Goal: Task Accomplishment & Management: Manage account settings

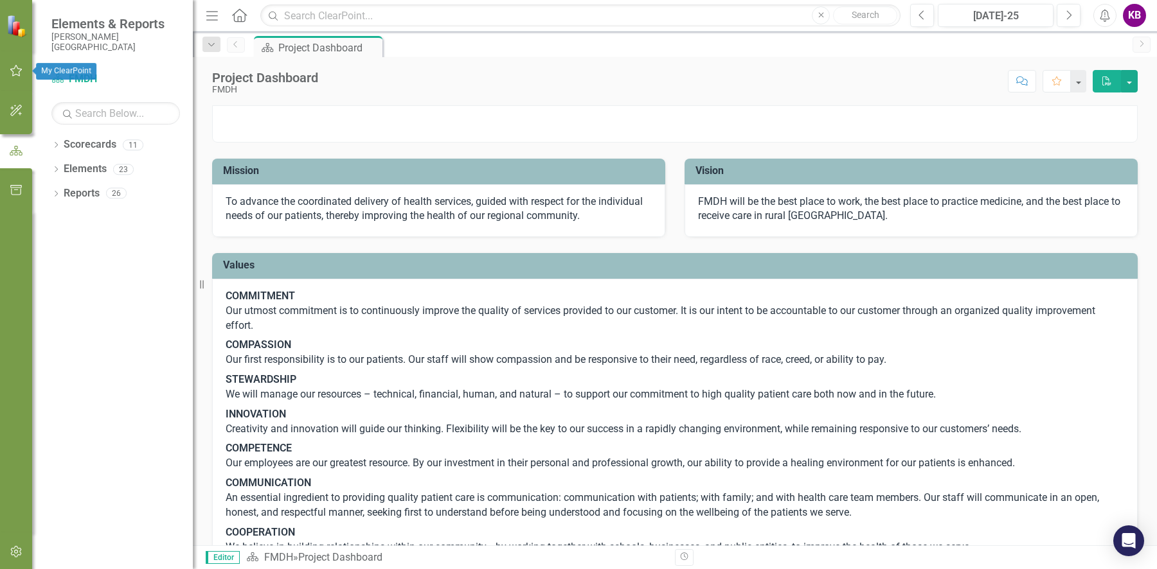
click at [17, 75] on icon "button" at bounding box center [16, 71] width 12 height 12
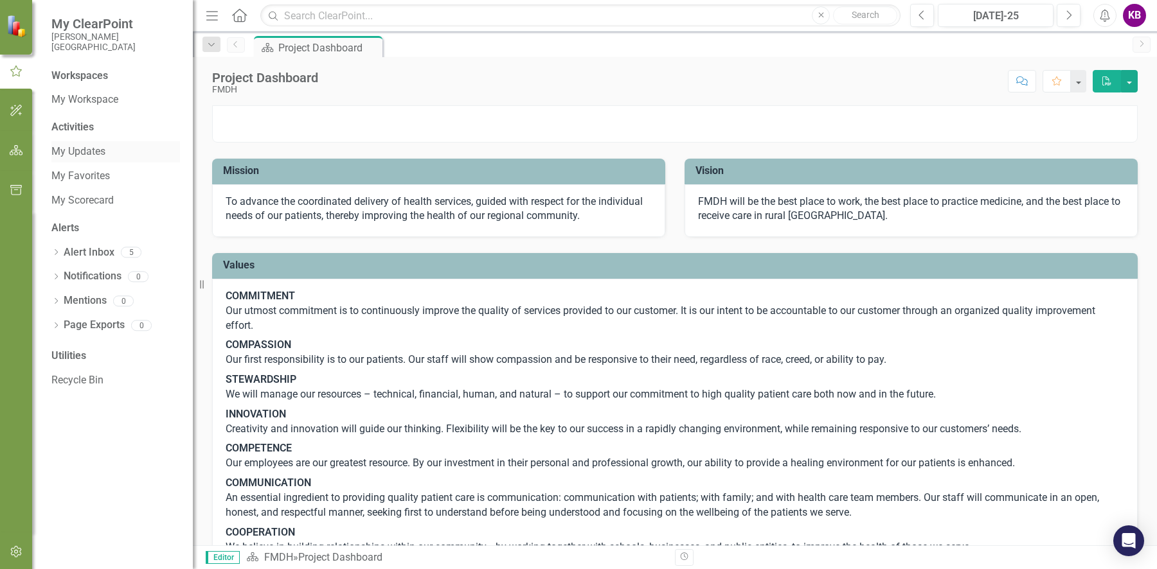
click at [84, 154] on link "My Updates" at bounding box center [115, 152] width 129 height 15
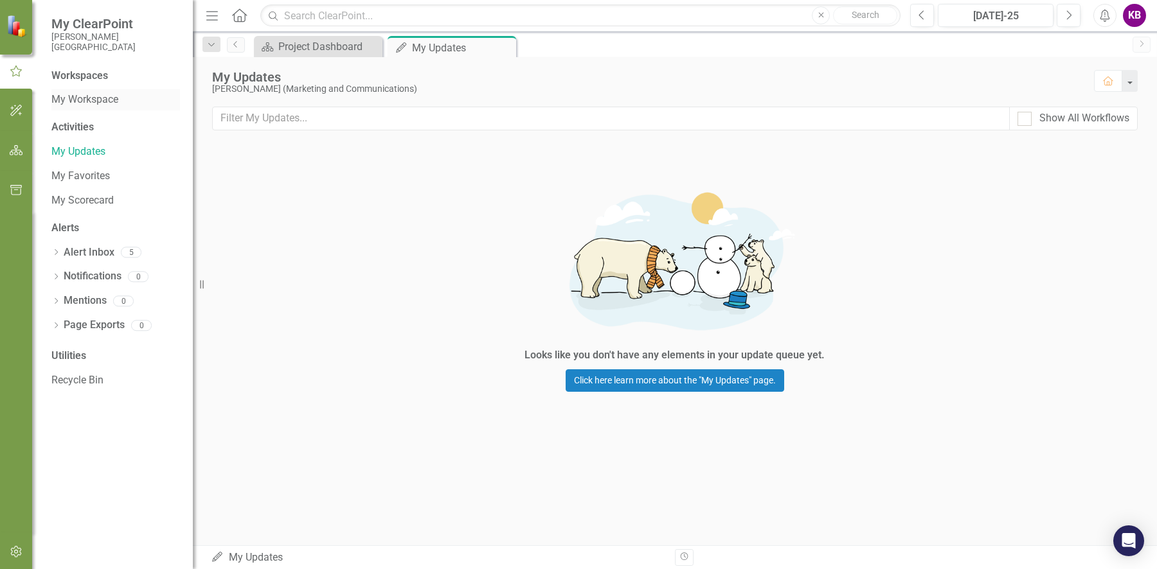
click at [78, 101] on link "My Workspace" at bounding box center [115, 100] width 129 height 15
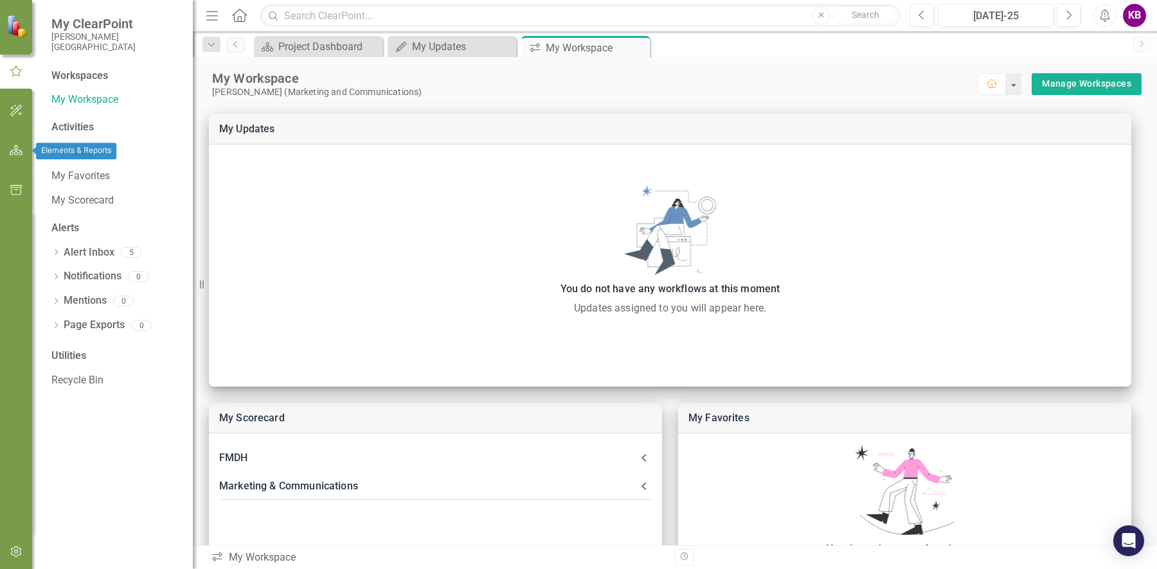
click at [10, 151] on icon "button" at bounding box center [16, 150] width 13 height 10
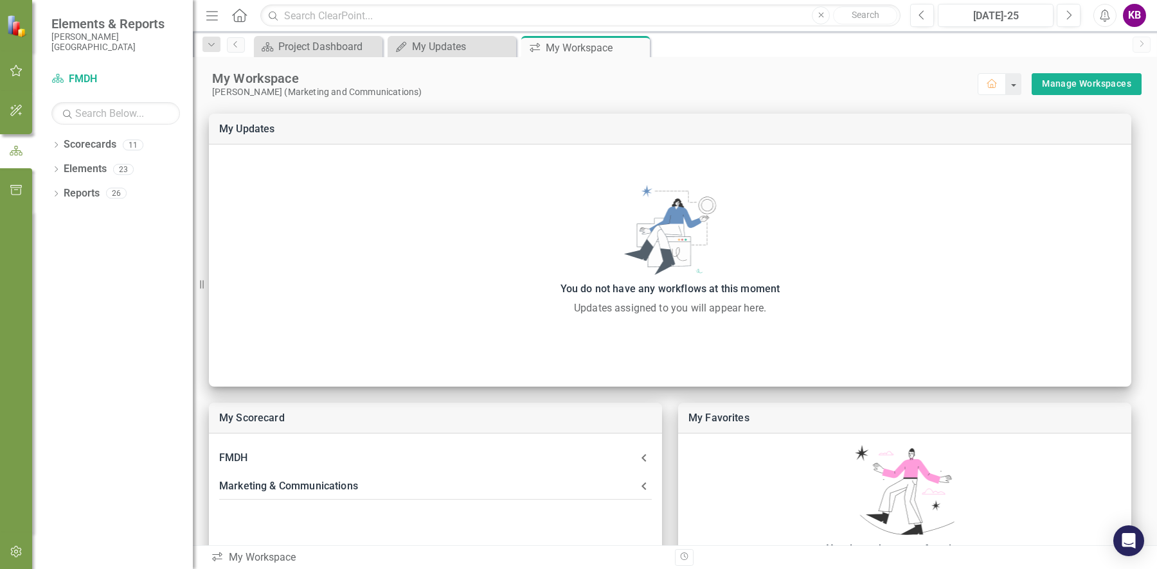
click at [18, 186] on icon "button" at bounding box center [16, 190] width 13 height 10
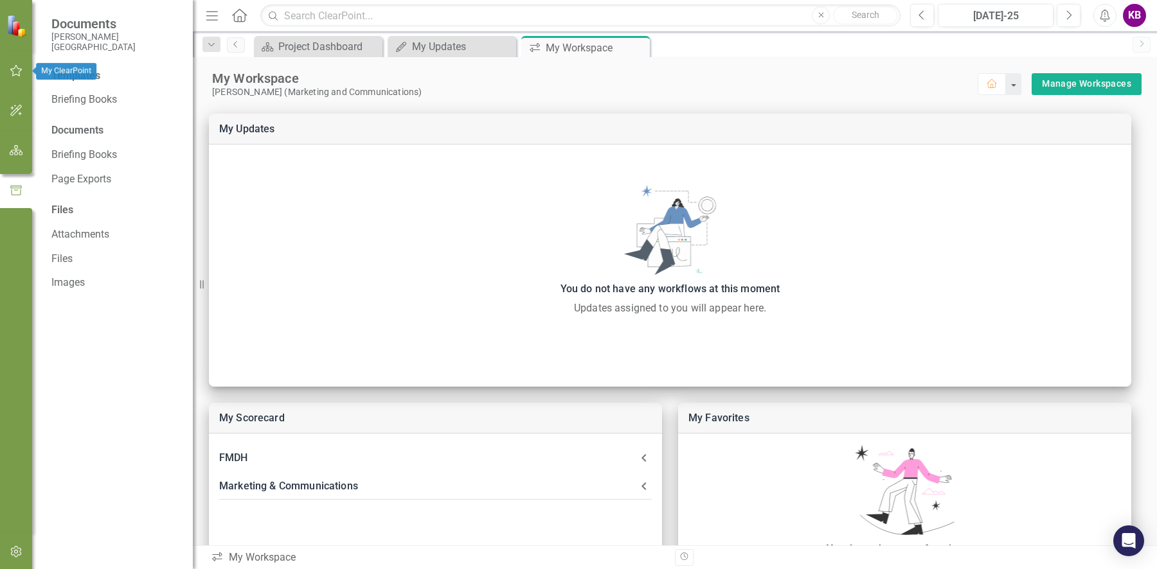
click at [15, 75] on icon "button" at bounding box center [16, 71] width 13 height 10
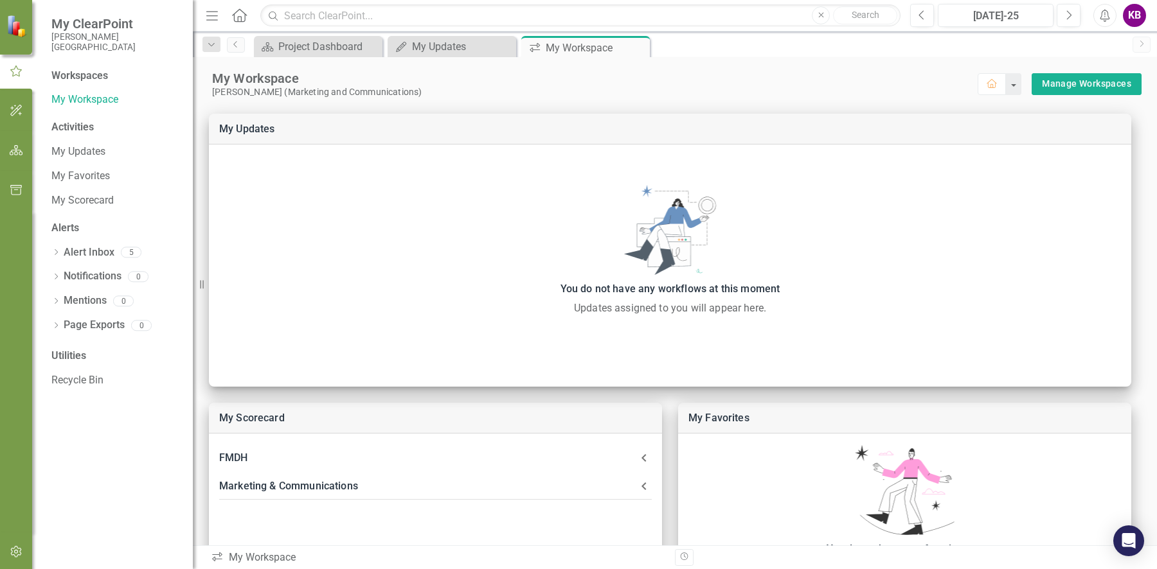
click at [94, 165] on div "My Updates My Favorites My Scorecard" at bounding box center [115, 176] width 129 height 70
click at [93, 152] on link "My Updates" at bounding box center [115, 152] width 129 height 15
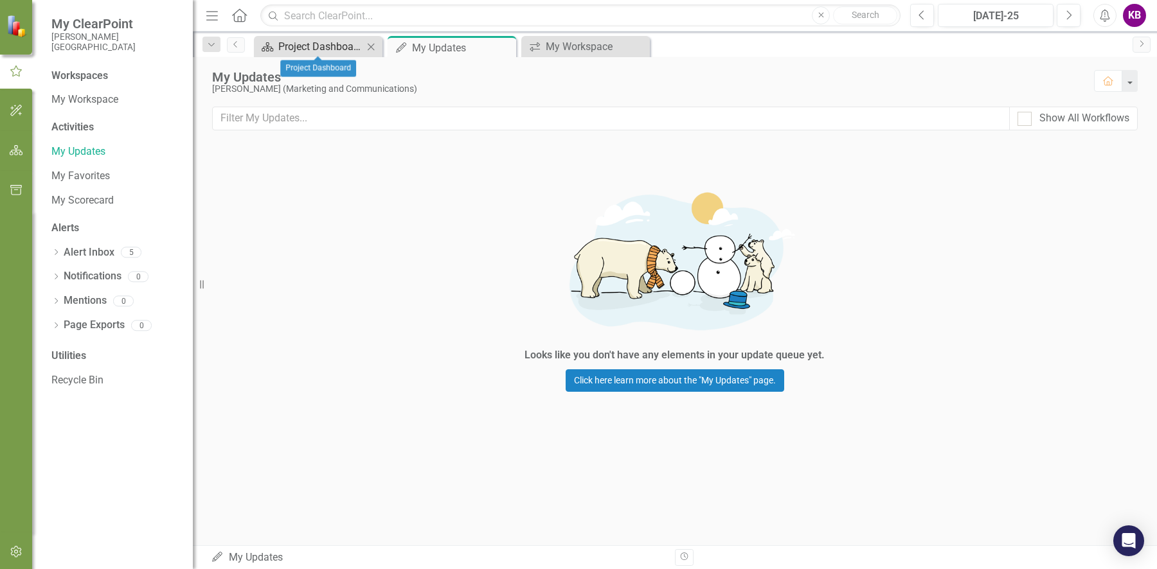
click at [294, 40] on div "Project Dashboard" at bounding box center [320, 47] width 85 height 16
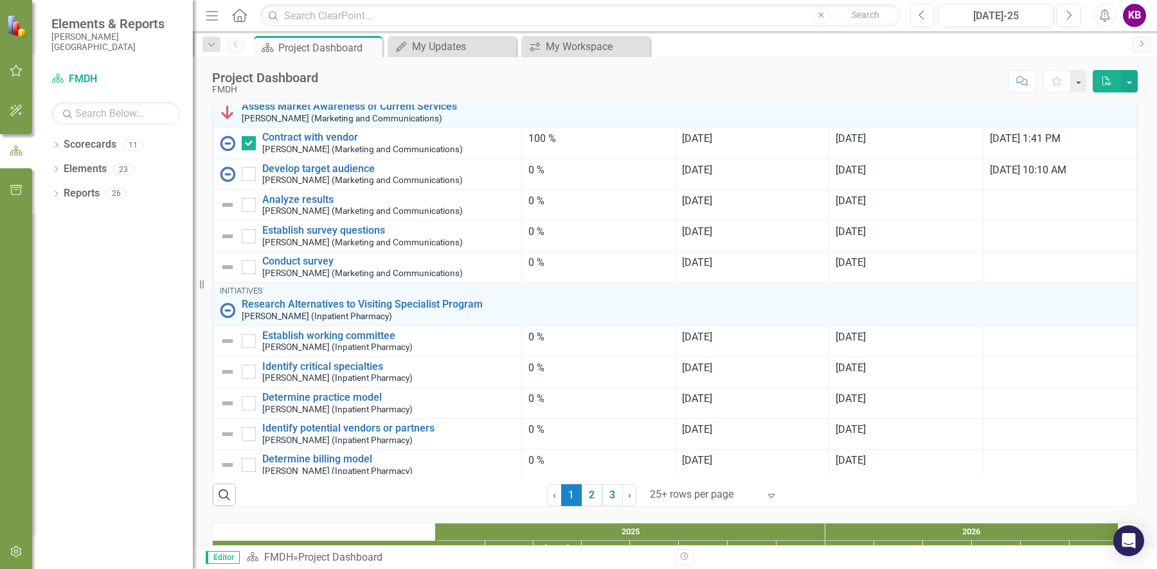
scroll to position [756, 0]
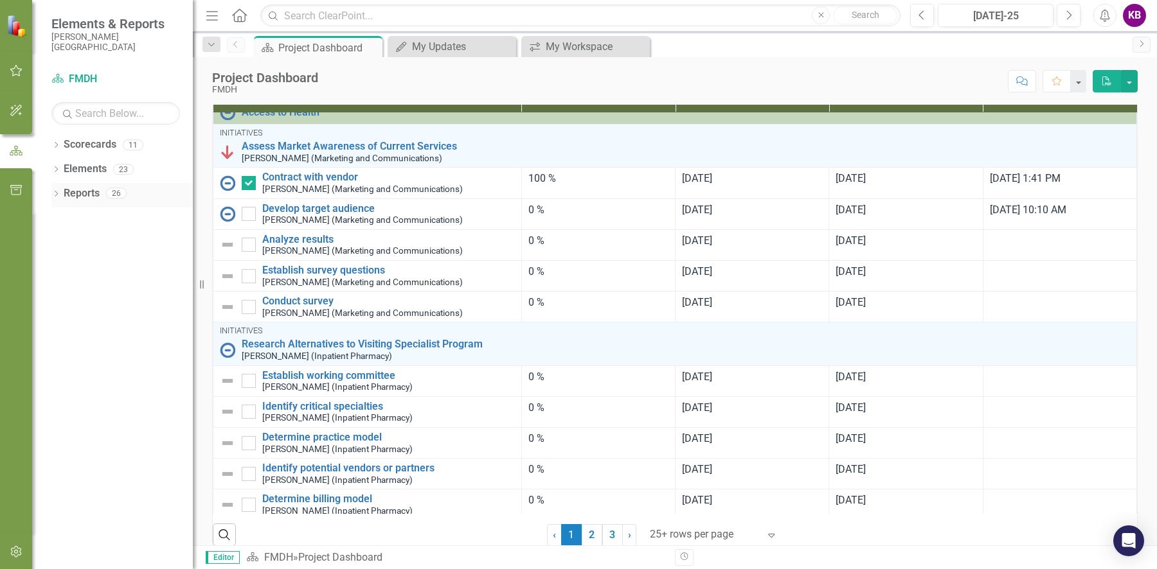
click at [55, 192] on icon "Dropdown" at bounding box center [55, 195] width 9 height 7
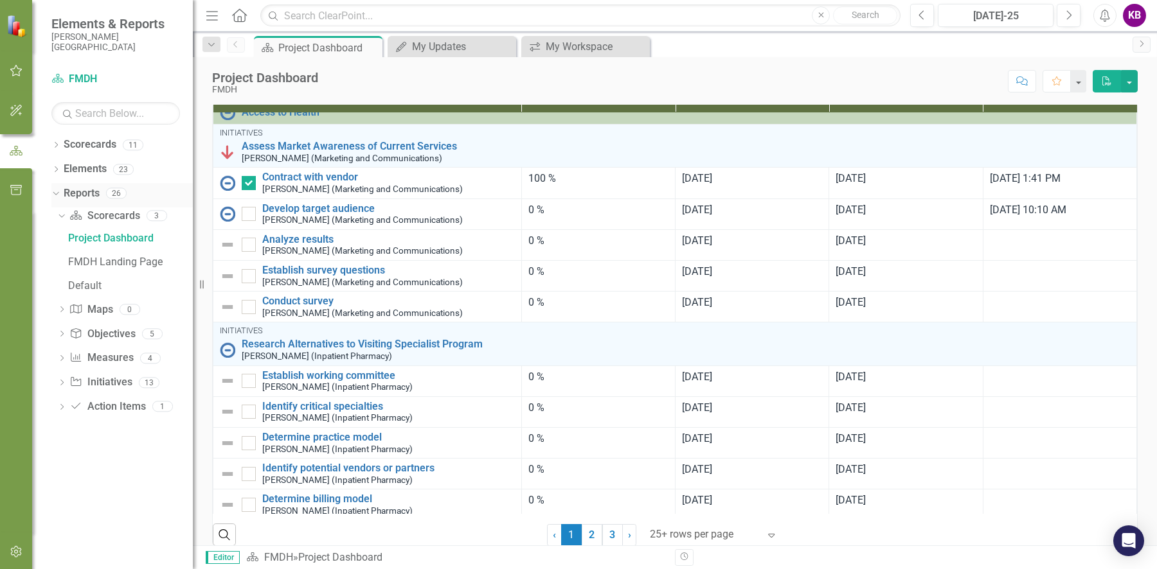
click at [55, 192] on icon "Dropdown" at bounding box center [54, 192] width 7 height 9
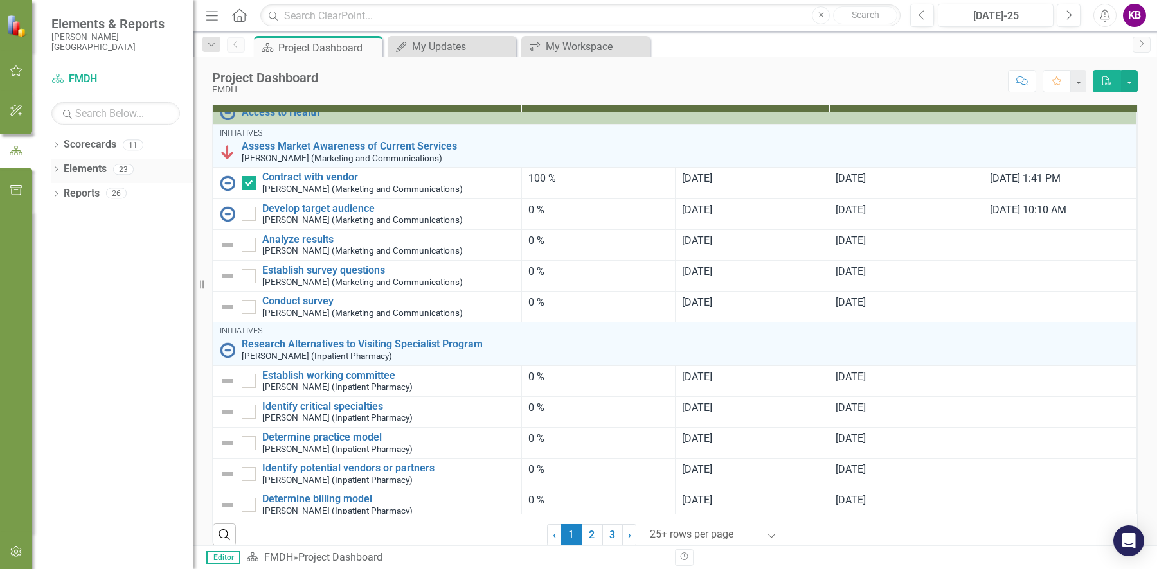
click at [56, 172] on icon "Dropdown" at bounding box center [55, 170] width 9 height 7
click at [113, 270] on link "Action Item Action Items" at bounding box center [108, 267] width 76 height 15
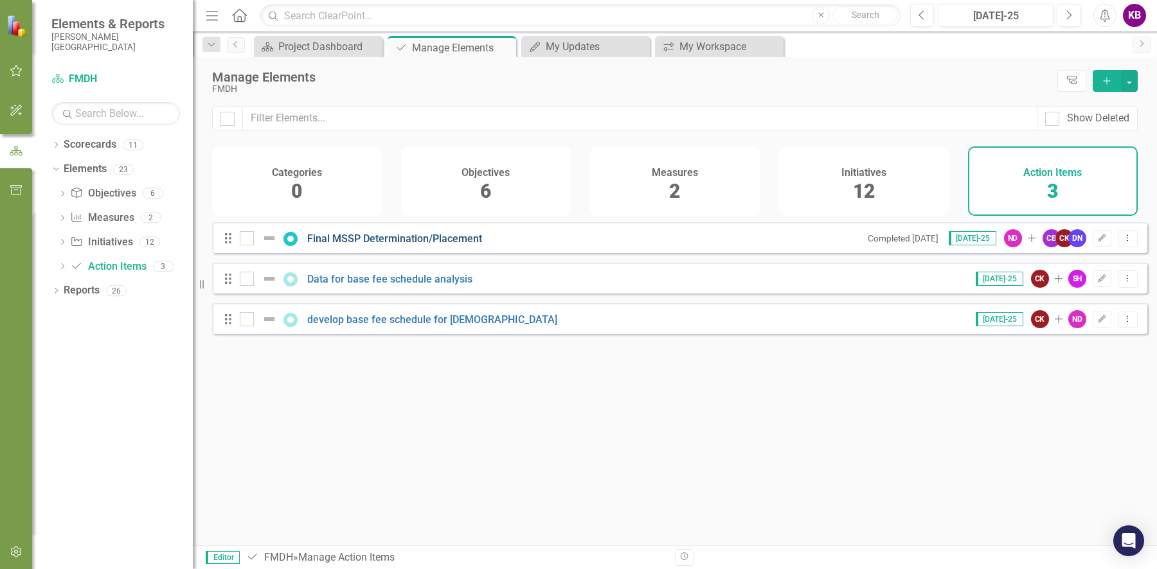
click at [392, 243] on link "Final MSSP Determination/Placement" at bounding box center [394, 239] width 175 height 12
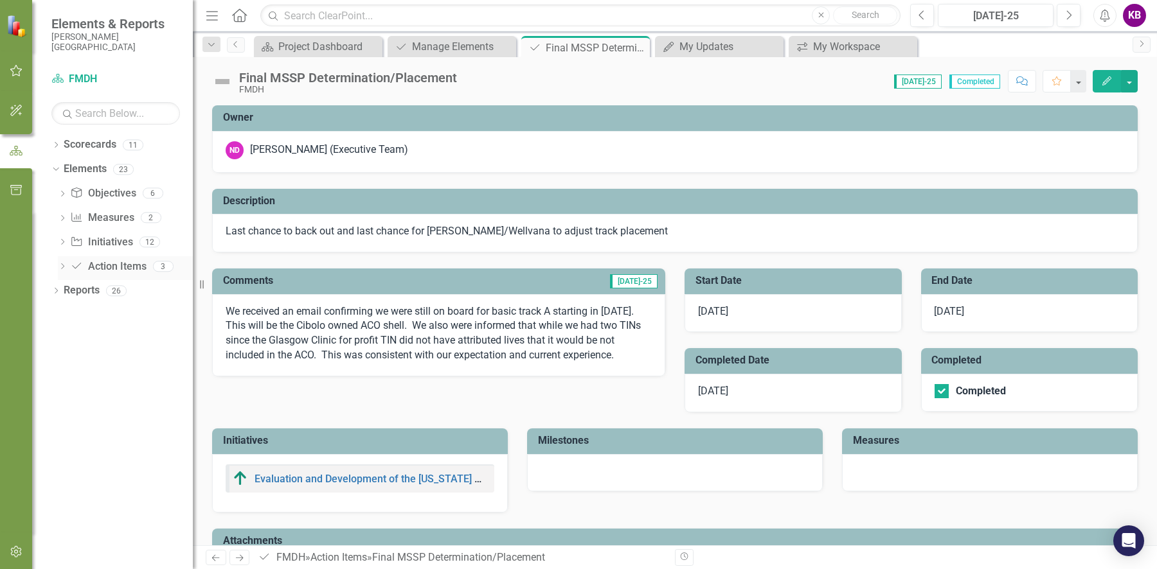
click at [111, 265] on link "Action Item Action Items" at bounding box center [108, 267] width 76 height 15
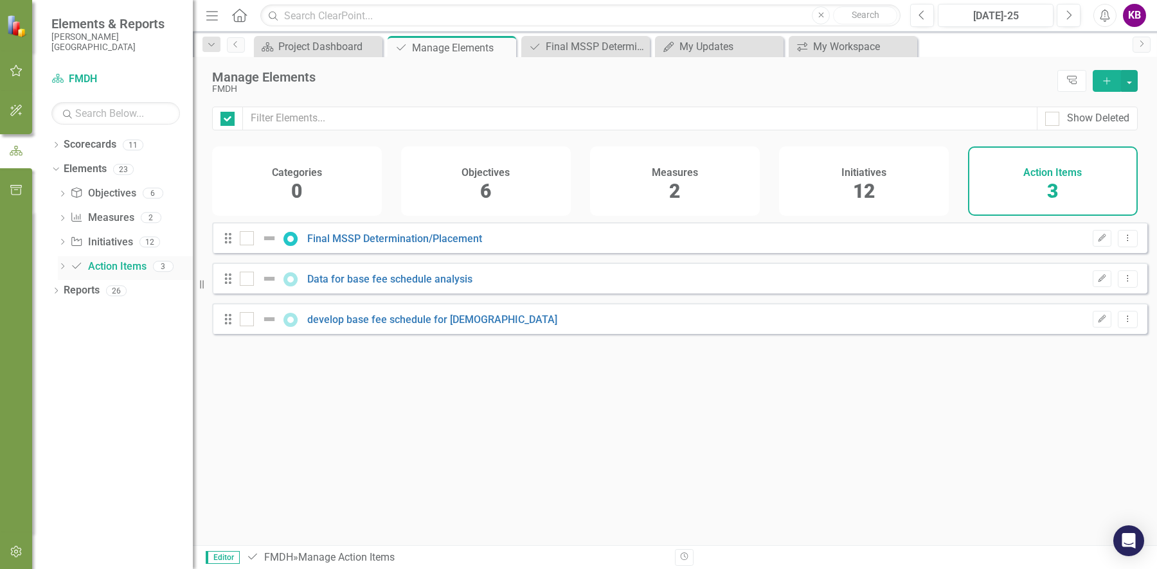
checkbox input "false"
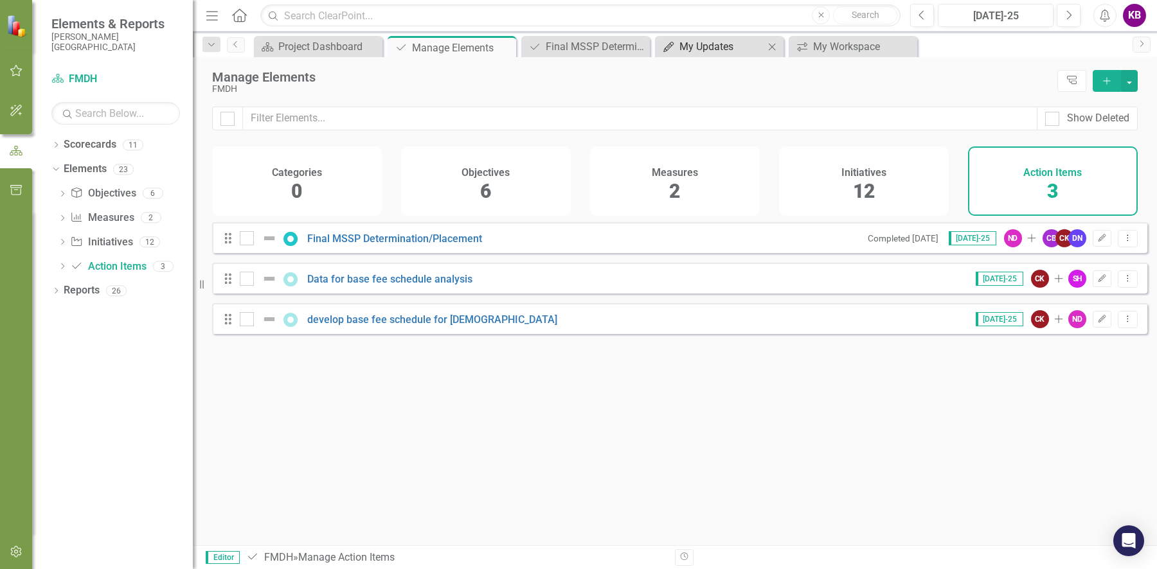
click at [732, 47] on div "My Updates" at bounding box center [721, 47] width 85 height 16
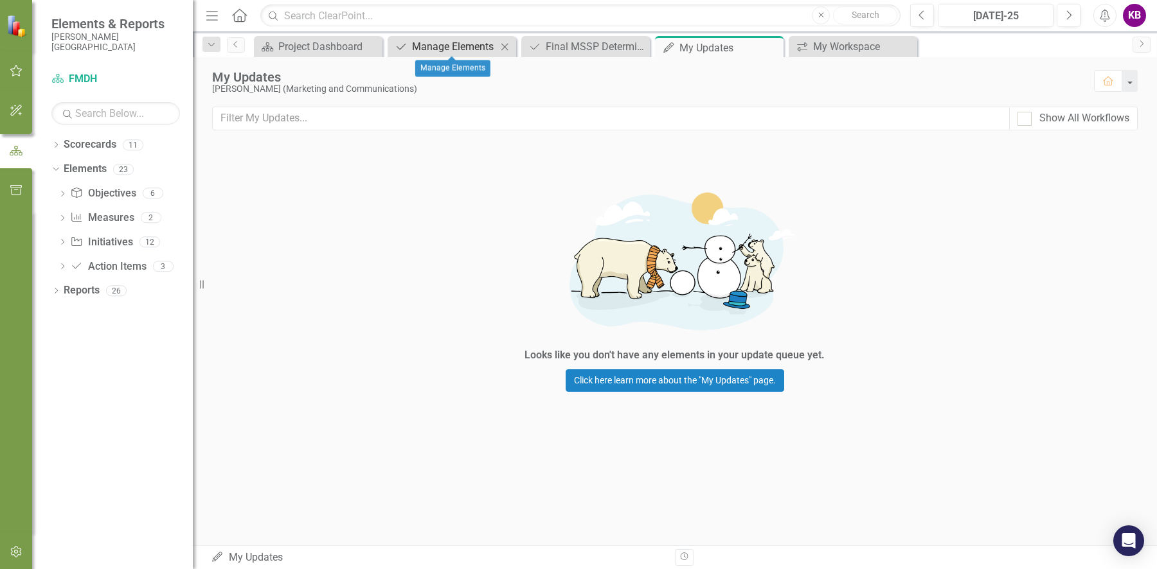
click at [439, 49] on div "Manage Elements" at bounding box center [454, 47] width 85 height 16
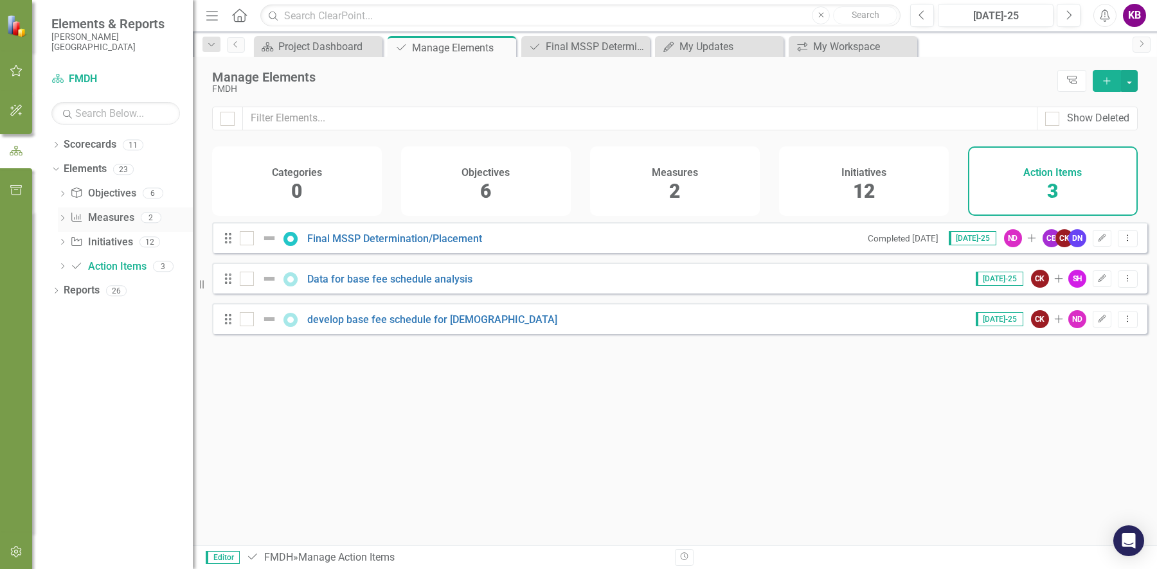
click at [105, 217] on link "Measure Measures" at bounding box center [102, 218] width 64 height 15
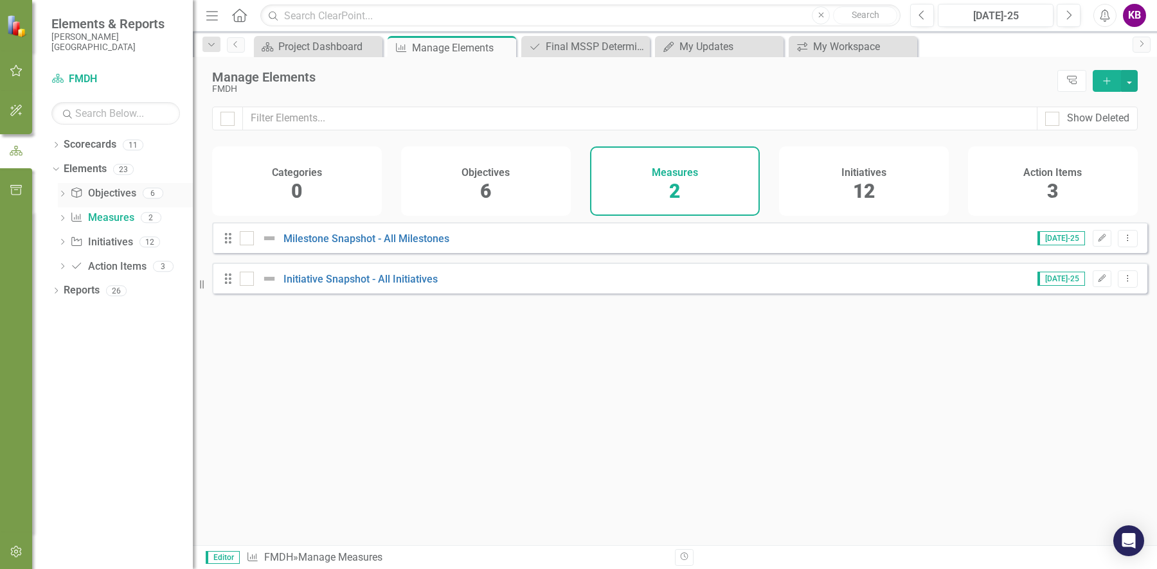
click at [112, 193] on link "Objective Objectives" at bounding box center [103, 193] width 66 height 15
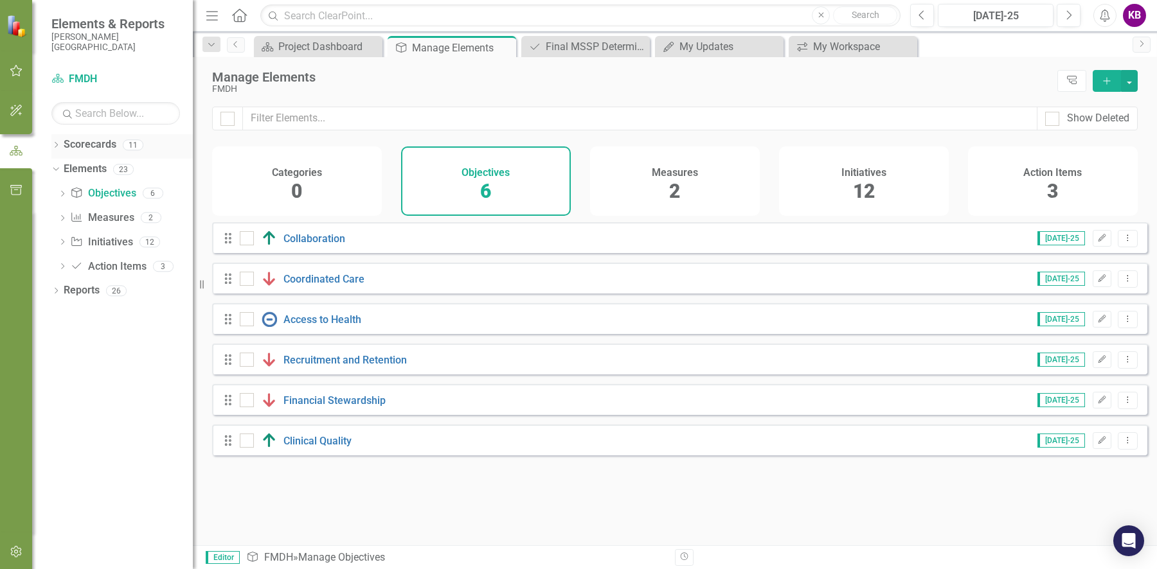
click at [89, 143] on link "Scorecards" at bounding box center [90, 145] width 53 height 15
click at [90, 149] on link "Scorecards" at bounding box center [90, 145] width 53 height 15
click at [53, 146] on icon "Dropdown" at bounding box center [55, 146] width 9 height 7
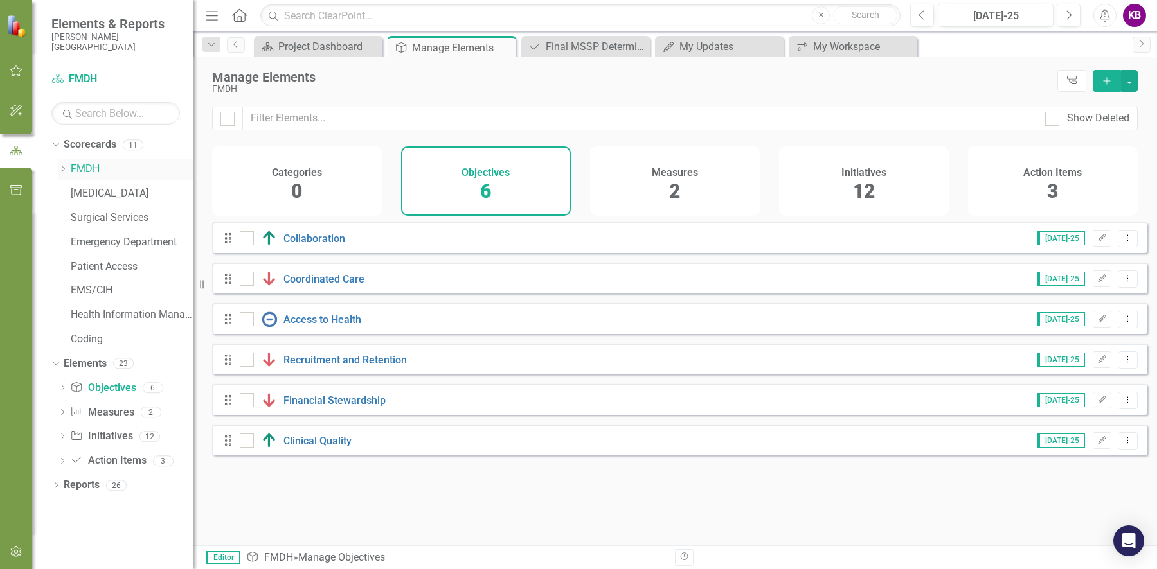
click at [61, 164] on div "Dropdown" at bounding box center [63, 169] width 10 height 11
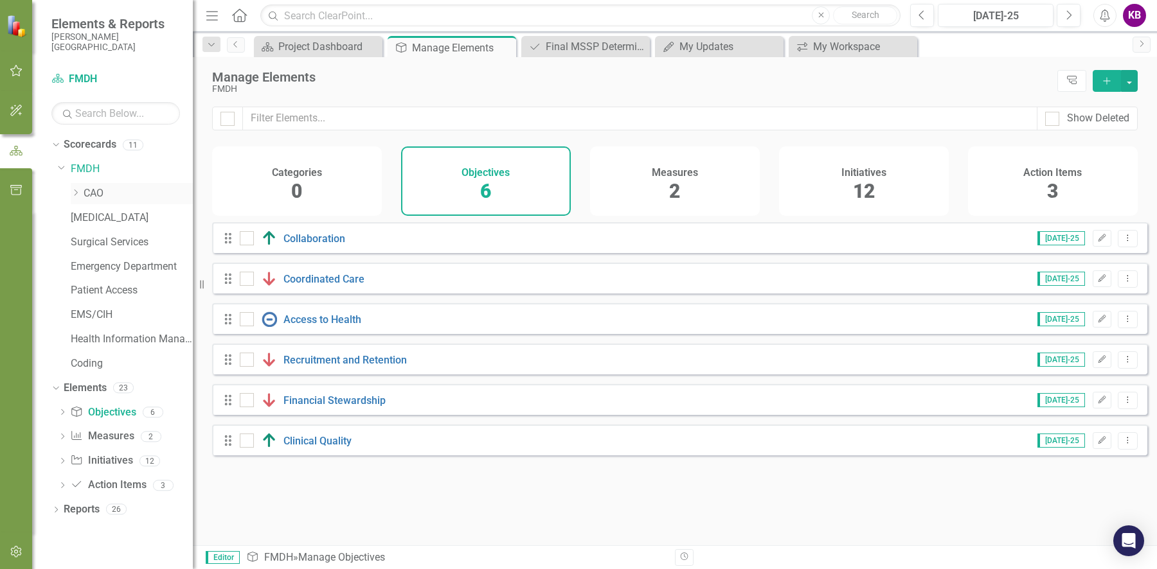
click at [75, 191] on icon at bounding box center [76, 193] width 3 height 6
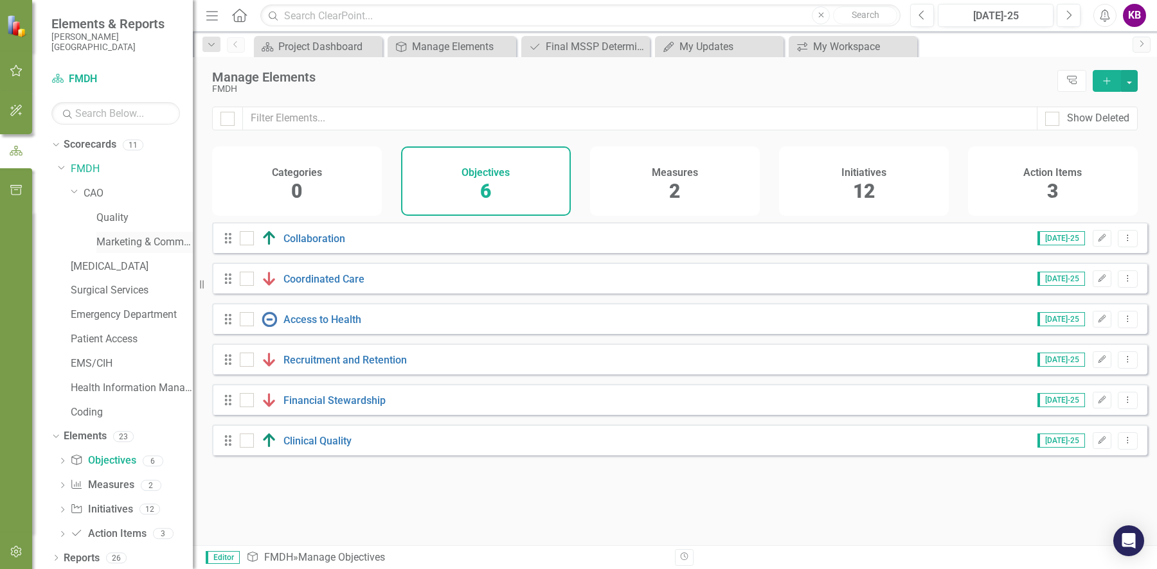
click at [120, 241] on link "Marketing & Communications" at bounding box center [144, 242] width 96 height 15
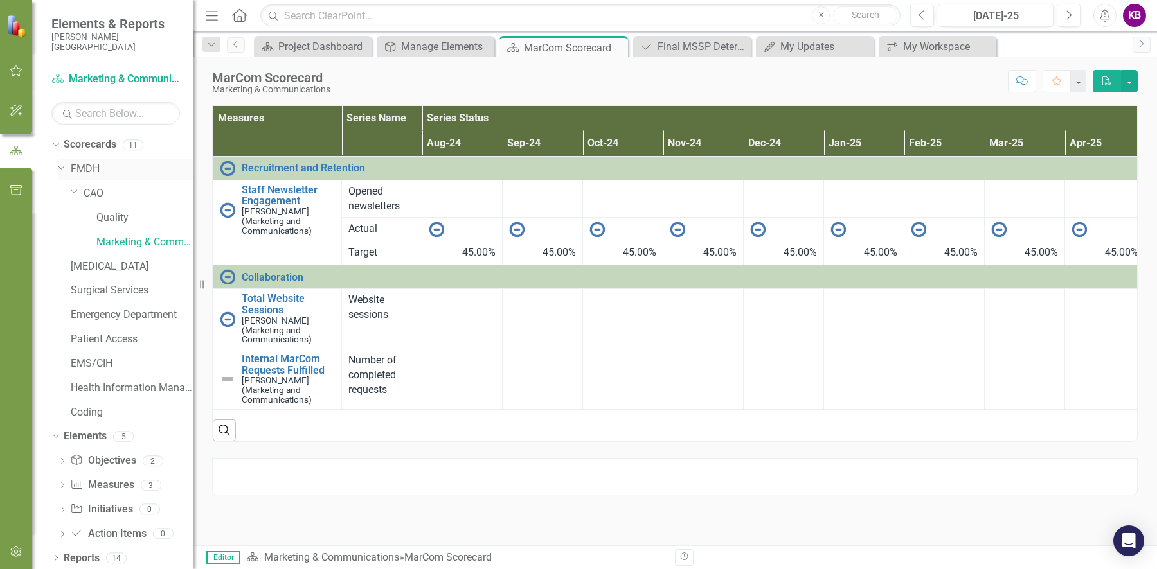
click at [80, 168] on link "FMDH" at bounding box center [132, 169] width 122 height 15
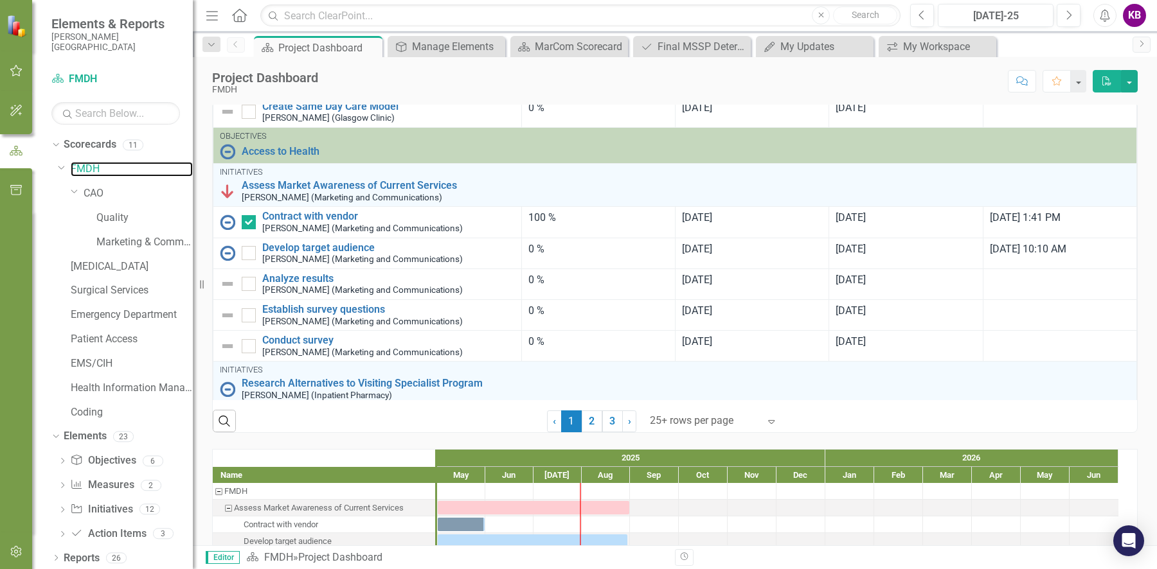
scroll to position [529, 0]
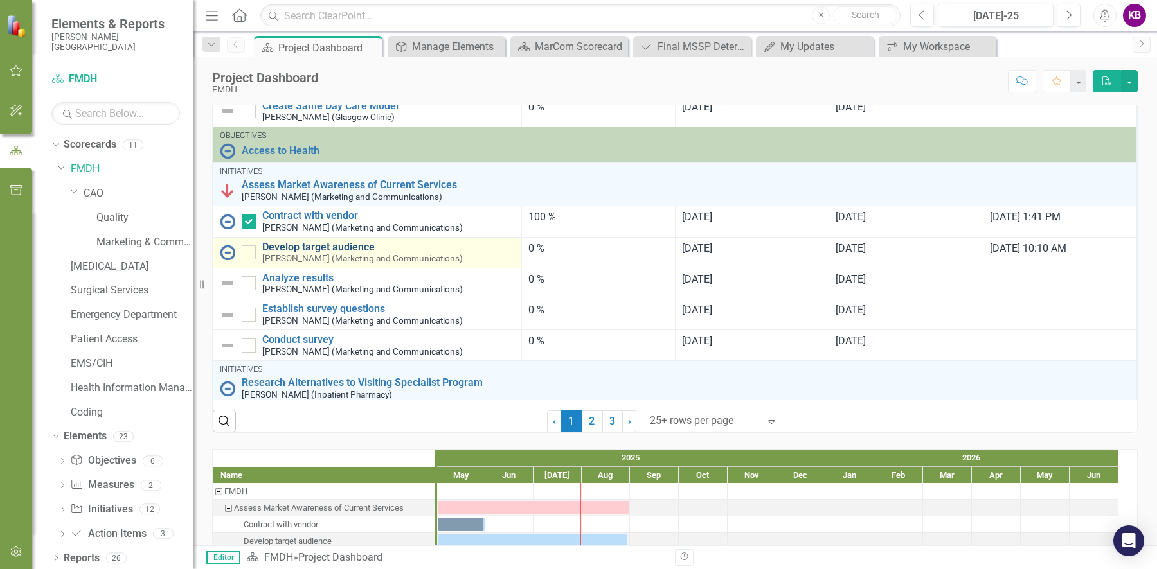
click at [293, 253] on link "Develop target audience" at bounding box center [388, 248] width 253 height 12
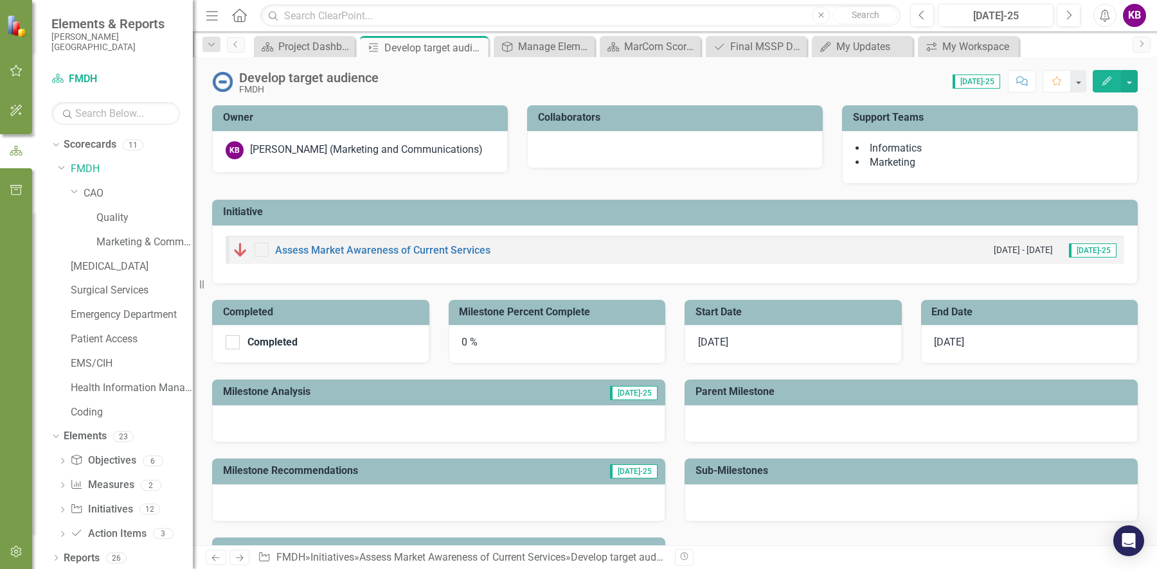
click at [464, 341] on div "0 %" at bounding box center [557, 344] width 217 height 39
click at [1103, 80] on icon "Edit" at bounding box center [1107, 80] width 12 height 9
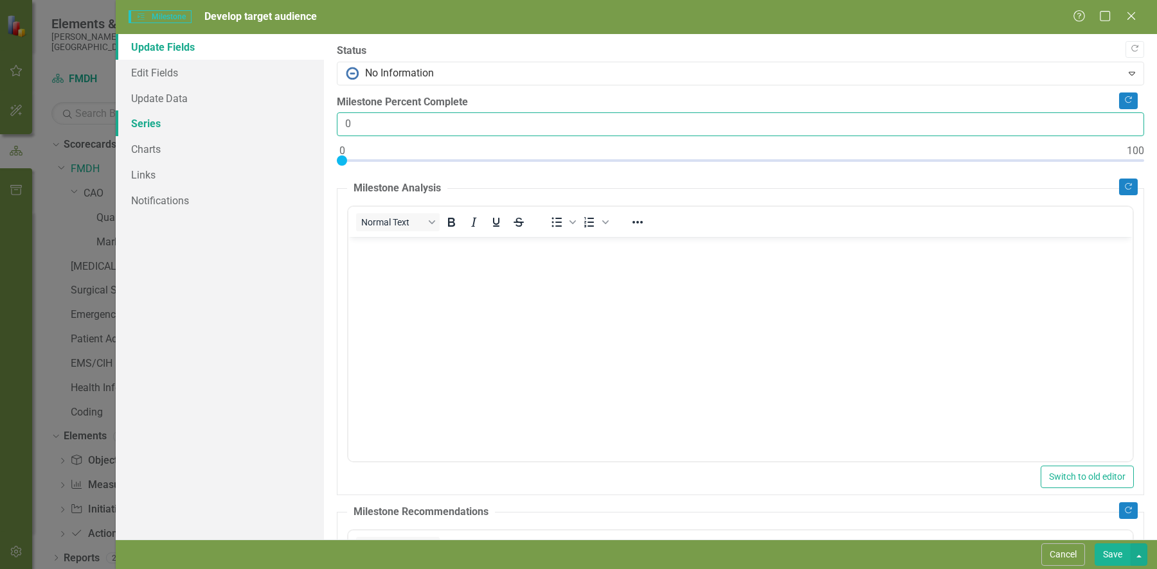
drag, startPoint x: 361, startPoint y: 126, endPoint x: 322, endPoint y: 126, distance: 38.6
click at [322, 126] on div "Update Fields Edit Fields Update Data Series Charts Links Notifications "Update…" at bounding box center [636, 287] width 1041 height 506
type input "75"
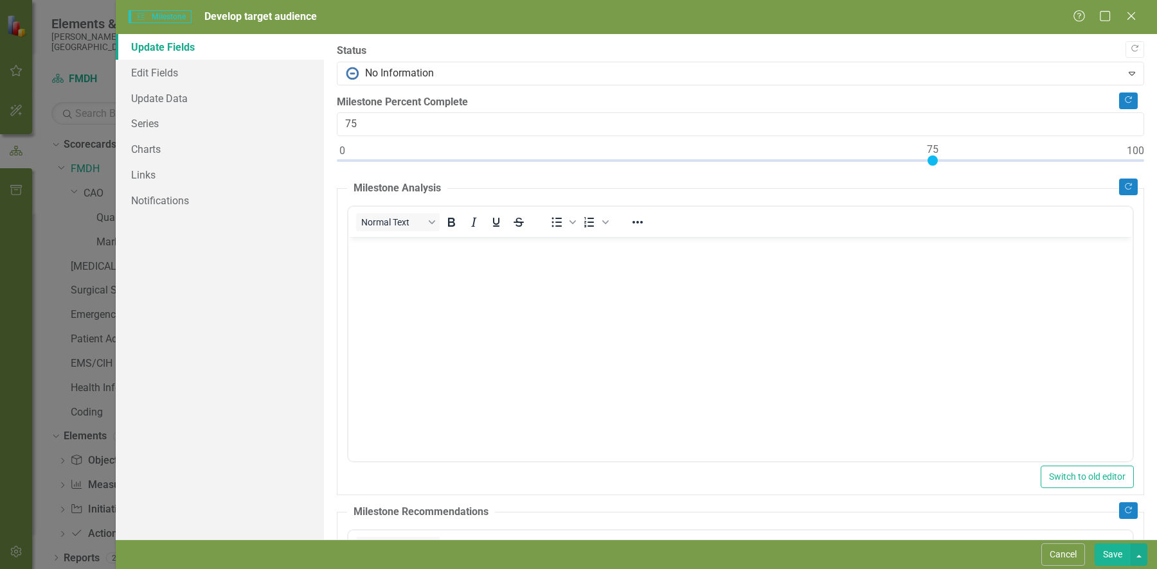
click at [1113, 551] on button "Save" at bounding box center [1113, 555] width 36 height 22
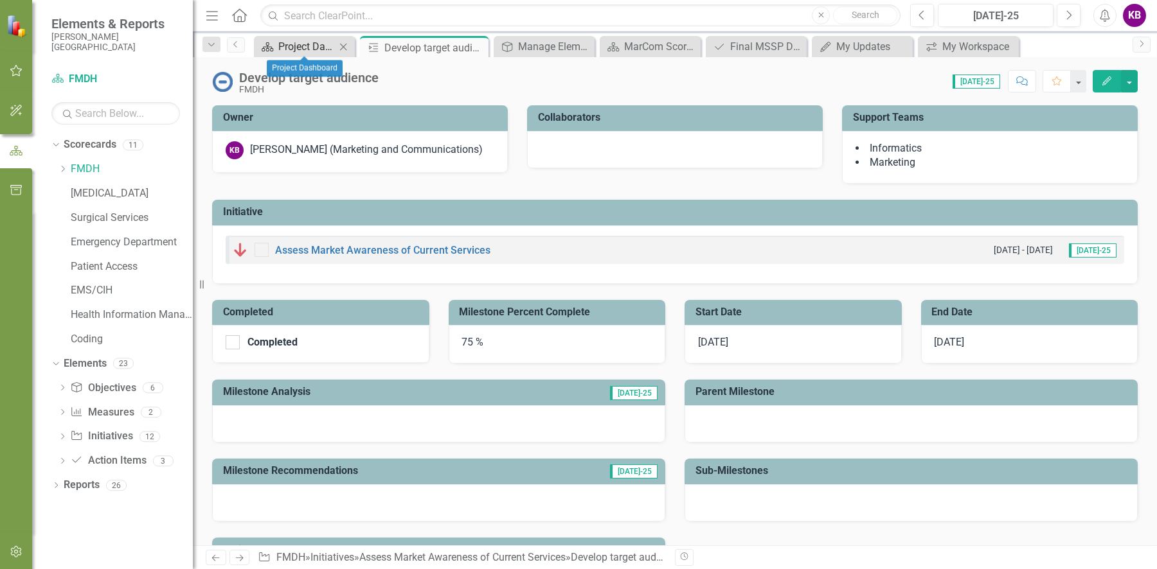
click at [302, 47] on div "Project Dashboard" at bounding box center [306, 47] width 57 height 16
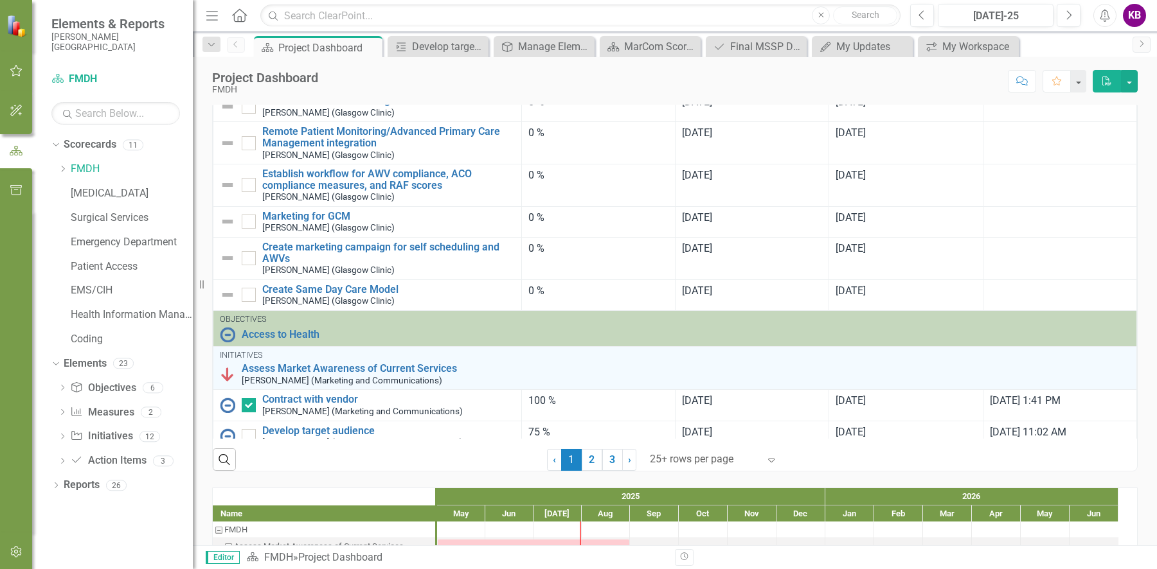
scroll to position [529, 0]
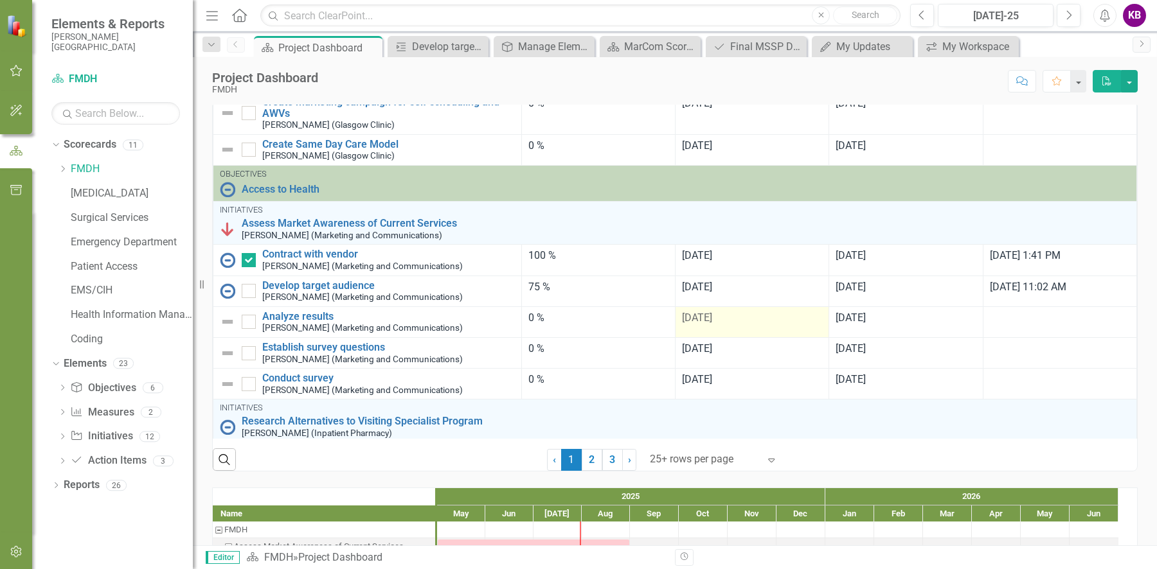
click at [689, 324] on span "[DATE]" at bounding box center [697, 318] width 30 height 12
click at [711, 326] on div "[DATE]" at bounding box center [752, 318] width 140 height 15
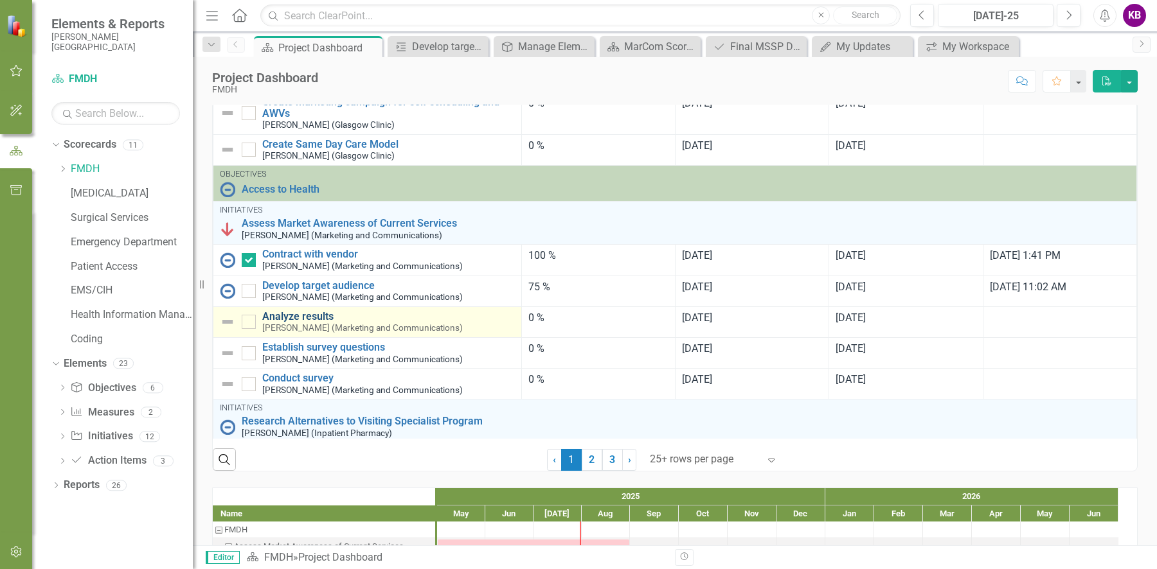
click at [308, 323] on link "Analyze results" at bounding box center [388, 317] width 253 height 12
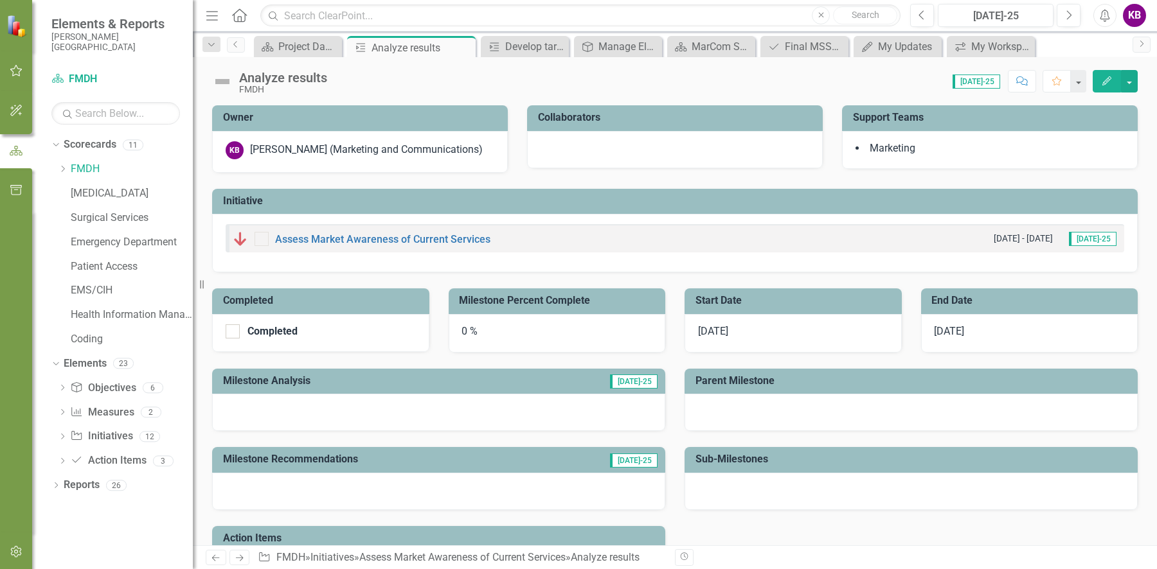
click at [1105, 76] on icon "Edit" at bounding box center [1107, 80] width 12 height 9
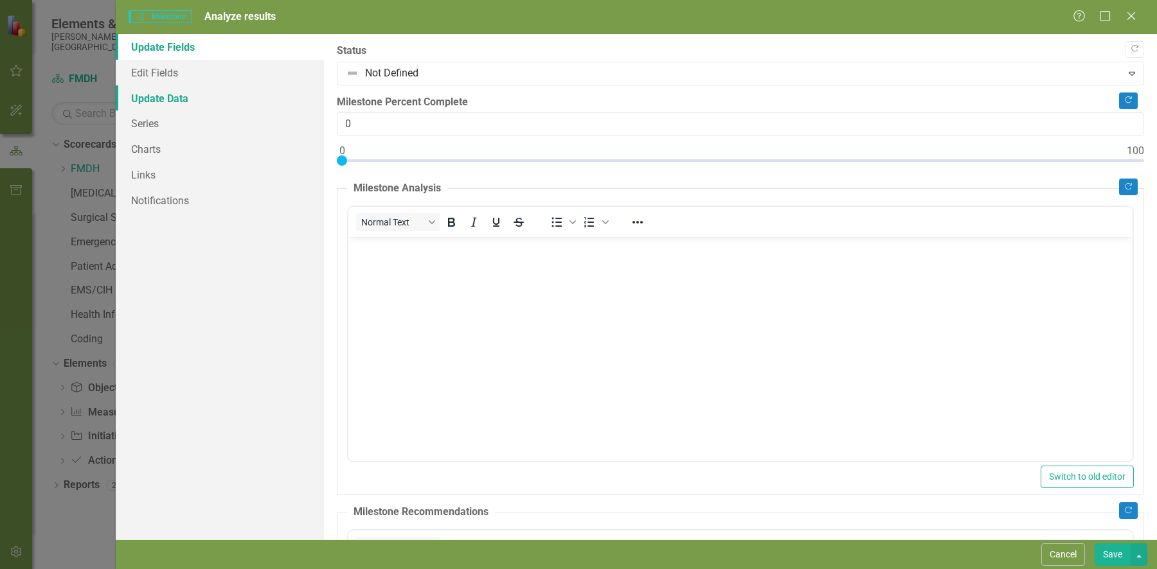
click at [171, 103] on link "Update Data" at bounding box center [220, 98] width 208 height 26
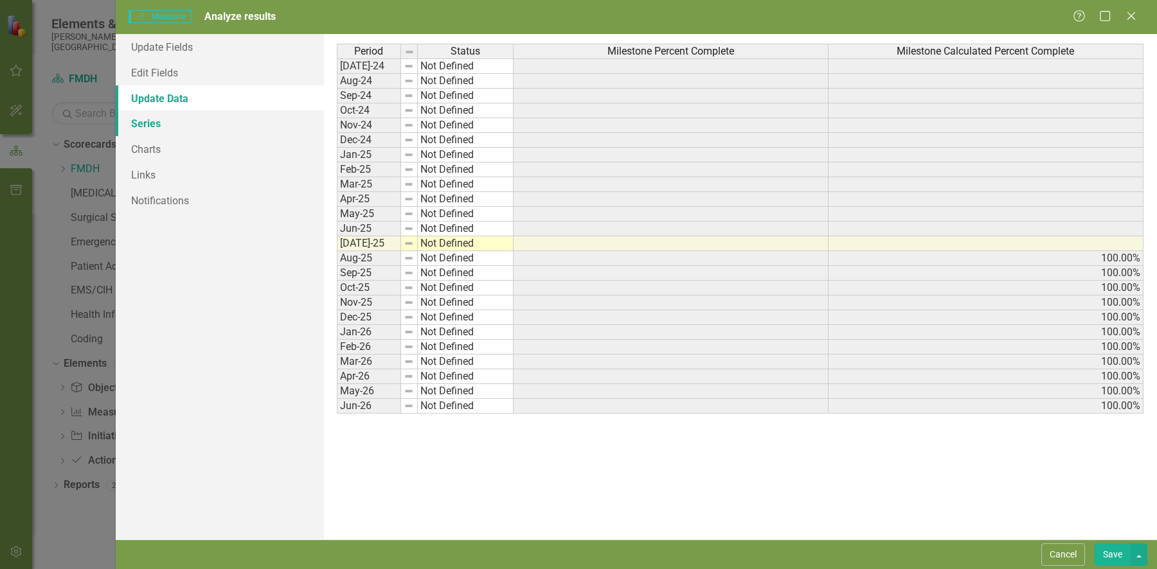
click at [156, 125] on link "Series" at bounding box center [220, 124] width 208 height 26
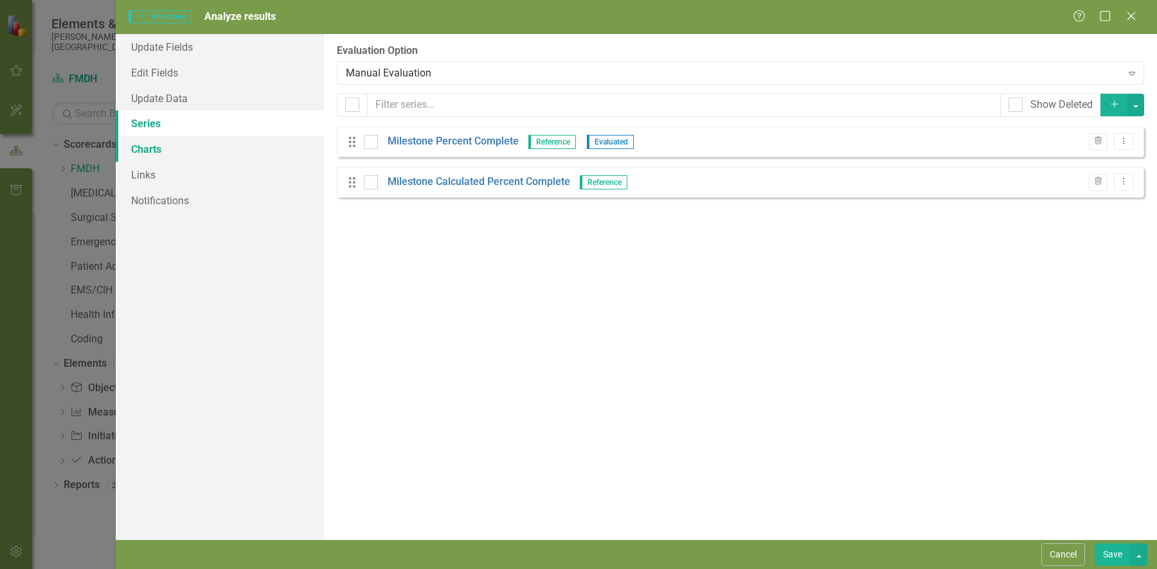
click at [157, 151] on link "Charts" at bounding box center [220, 149] width 208 height 26
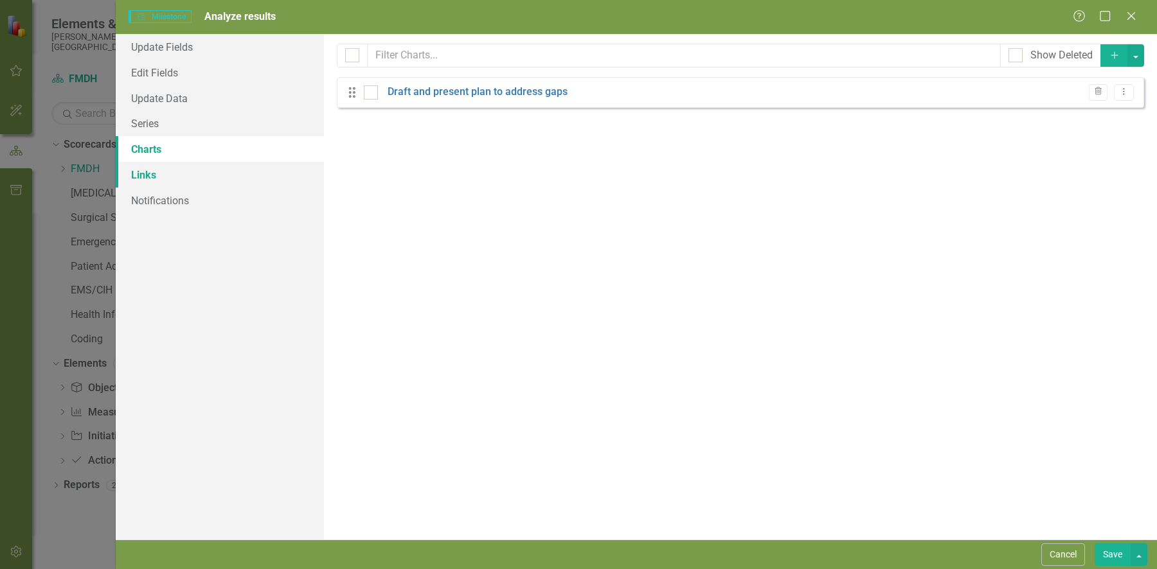
click at [159, 175] on link "Links" at bounding box center [220, 175] width 208 height 26
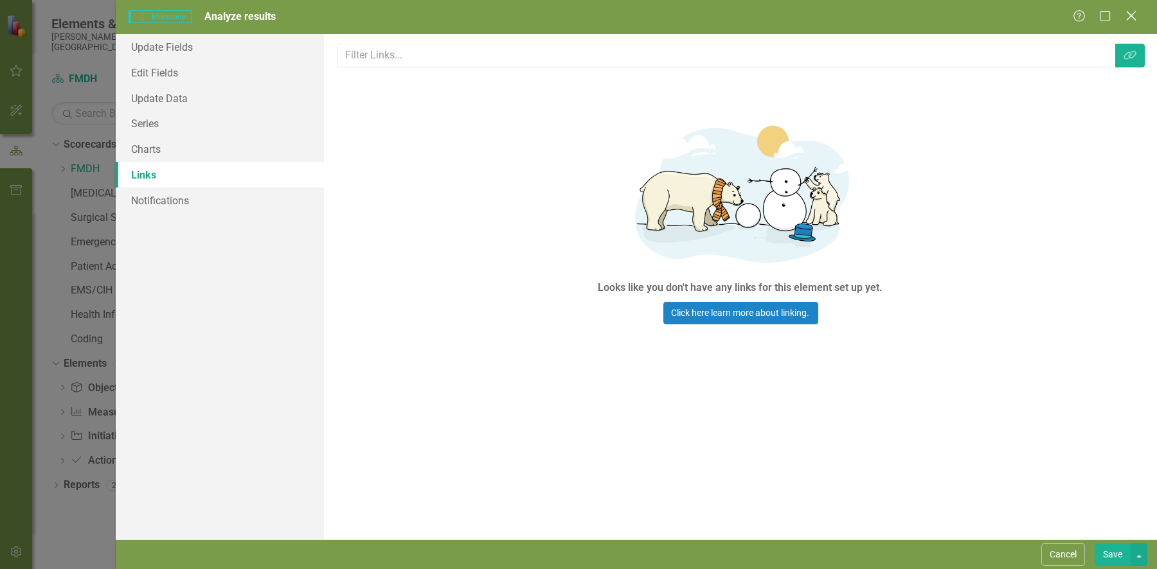
click at [1135, 15] on icon "Close" at bounding box center [1131, 16] width 16 height 12
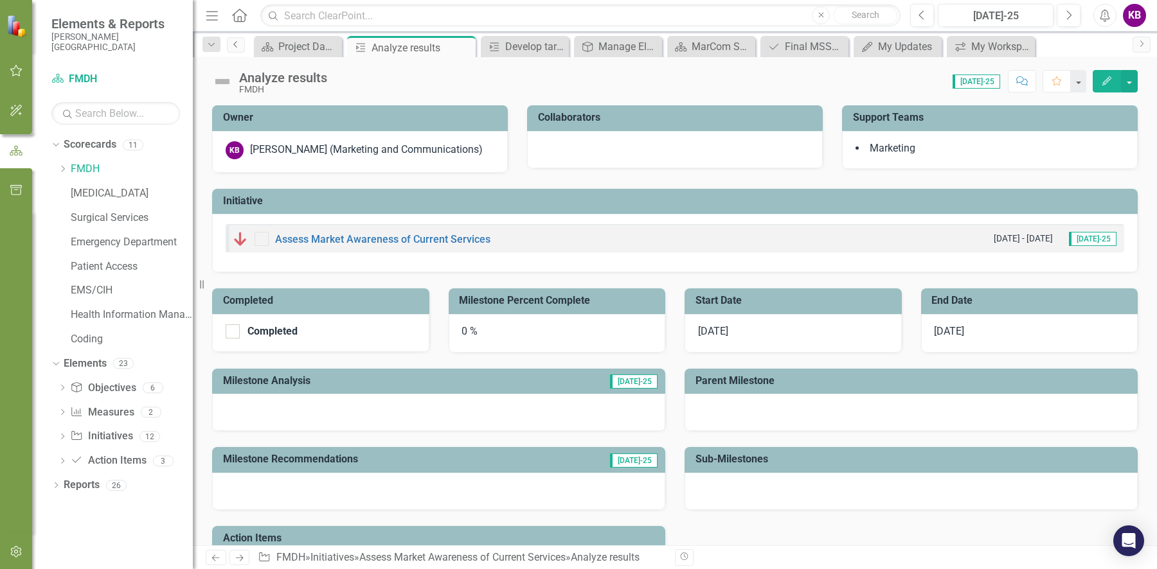
click at [233, 45] on icon "Previous" at bounding box center [236, 44] width 10 height 8
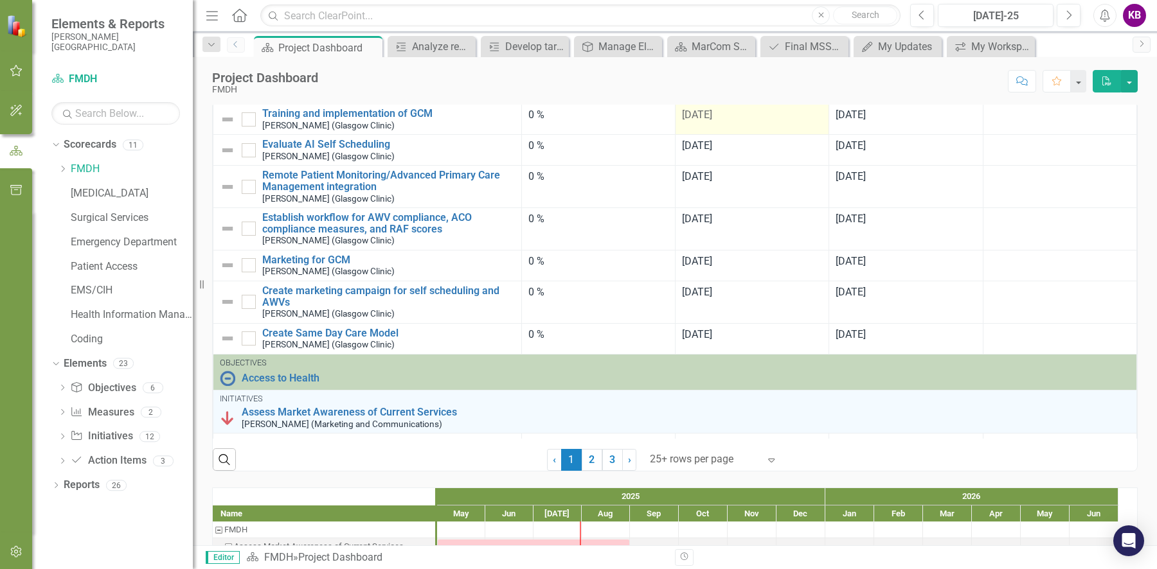
scroll to position [567, 0]
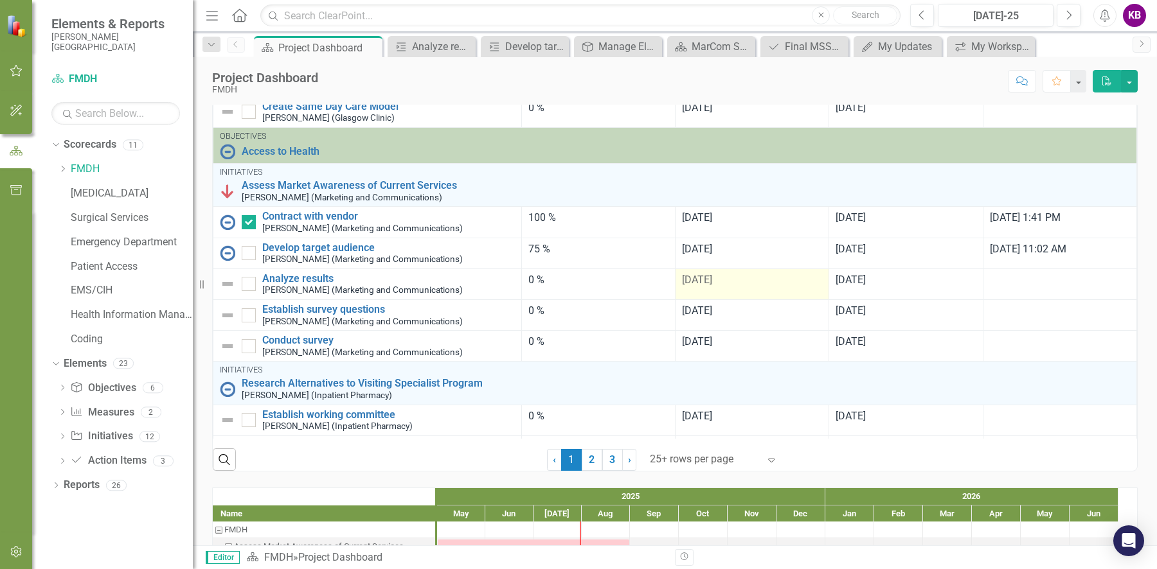
click at [693, 286] on span "[DATE]" at bounding box center [697, 280] width 30 height 12
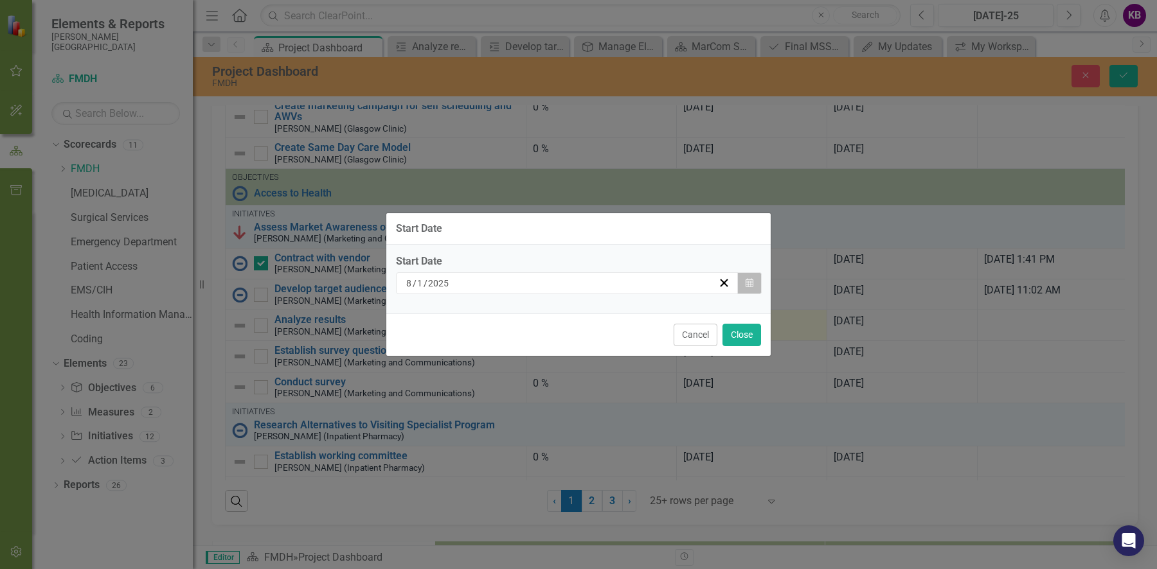
click at [753, 285] on icon "Calendar" at bounding box center [750, 283] width 8 height 9
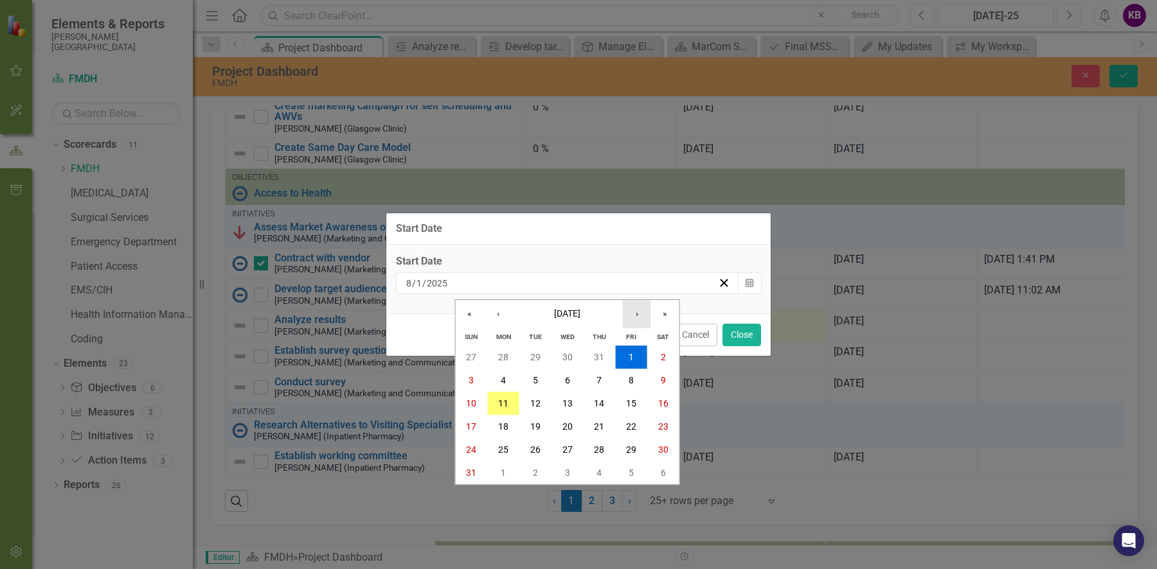
click at [639, 316] on button "›" at bounding box center [637, 314] width 28 height 28
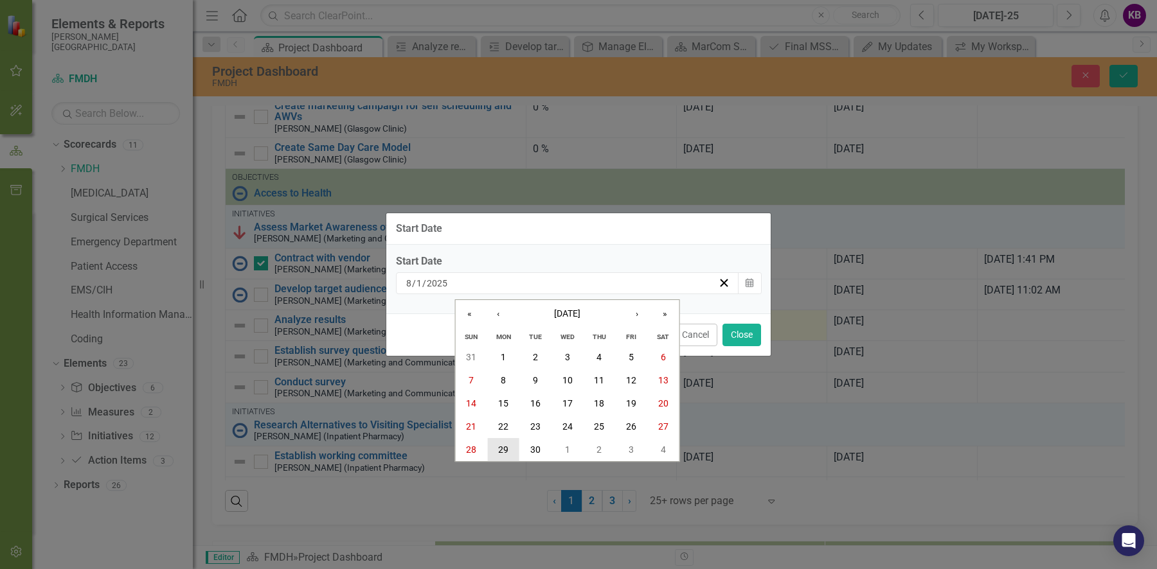
click at [502, 448] on abbr "29" at bounding box center [503, 450] width 10 height 10
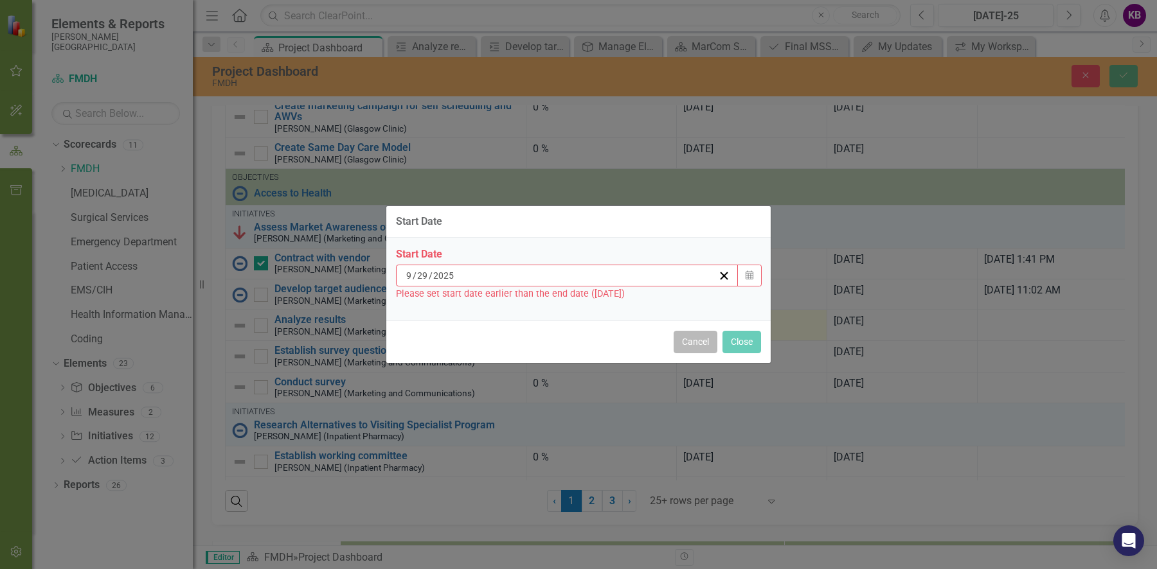
click at [703, 347] on button "Cancel" at bounding box center [696, 342] width 44 height 22
type input "8"
type input "1"
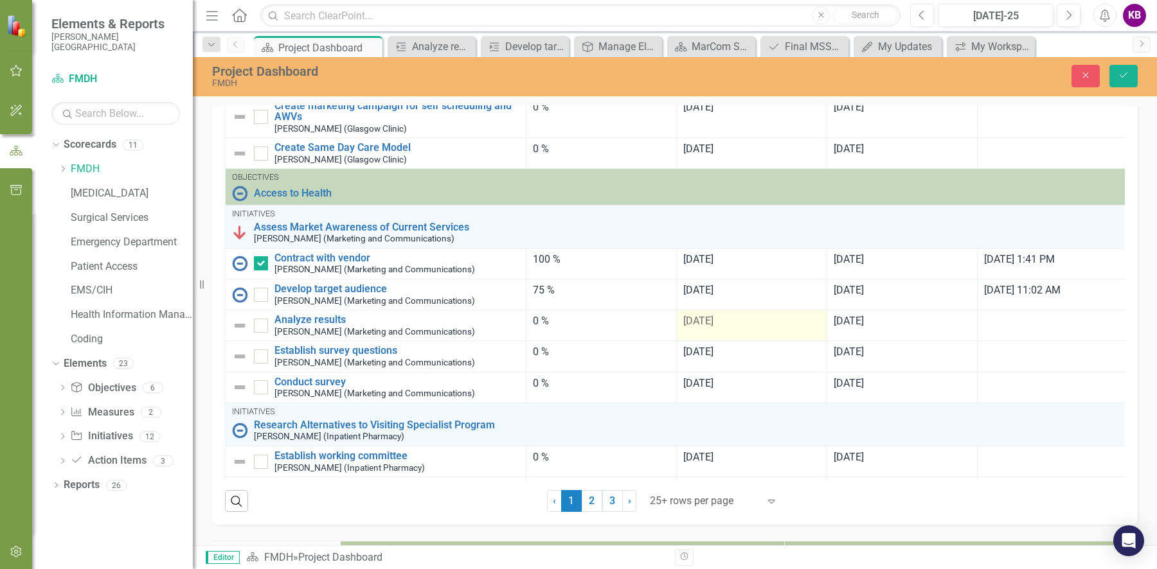
click at [703, 327] on span "[DATE]" at bounding box center [698, 321] width 30 height 12
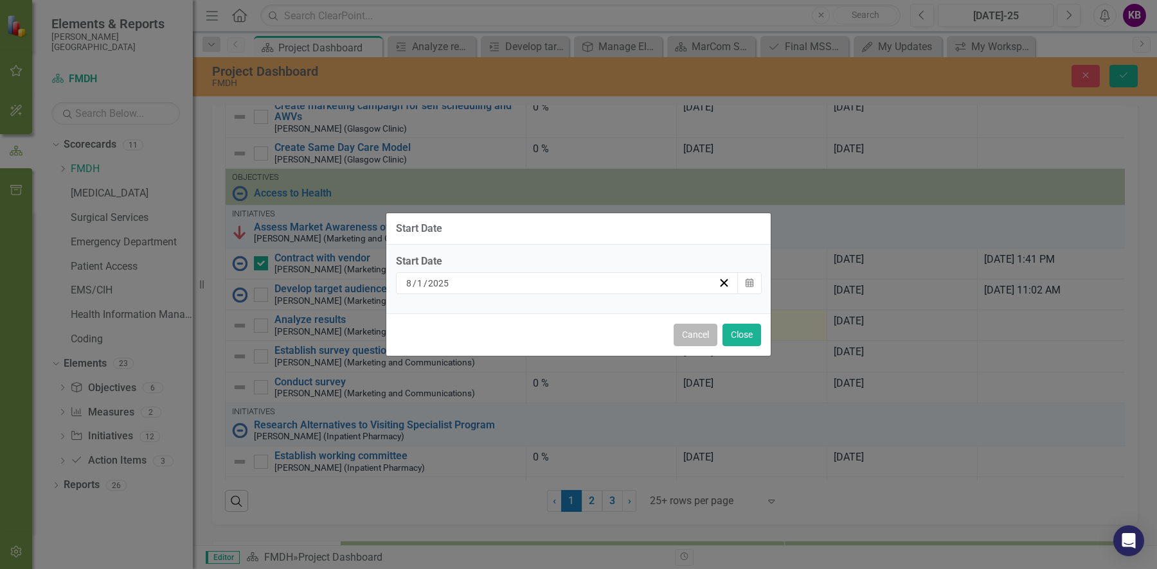
click at [694, 339] on button "Cancel" at bounding box center [696, 335] width 44 height 22
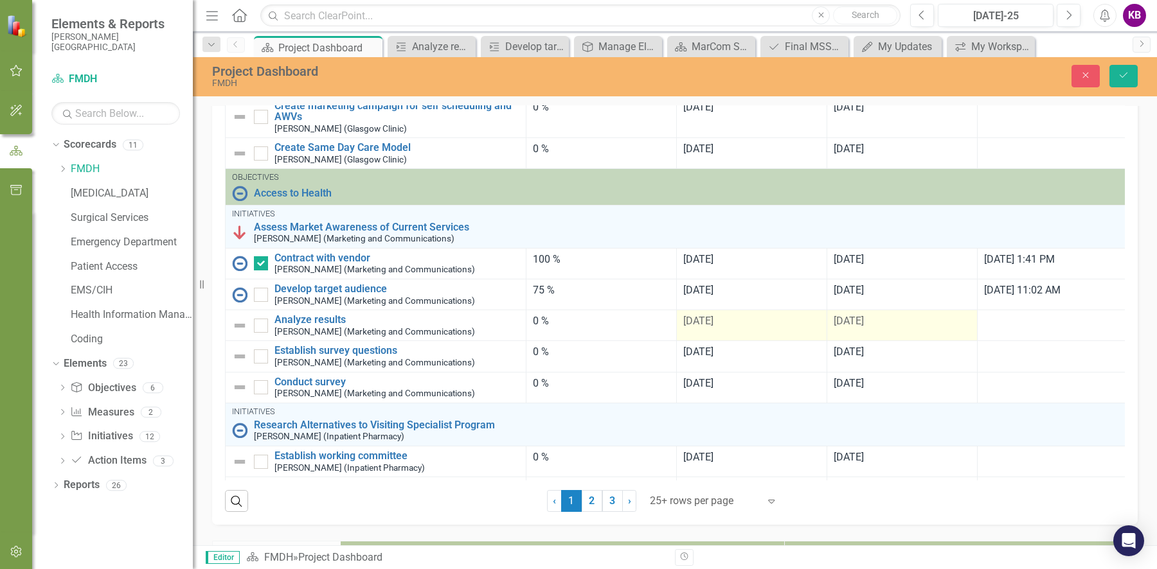
click at [844, 327] on span "[DATE]" at bounding box center [849, 321] width 30 height 12
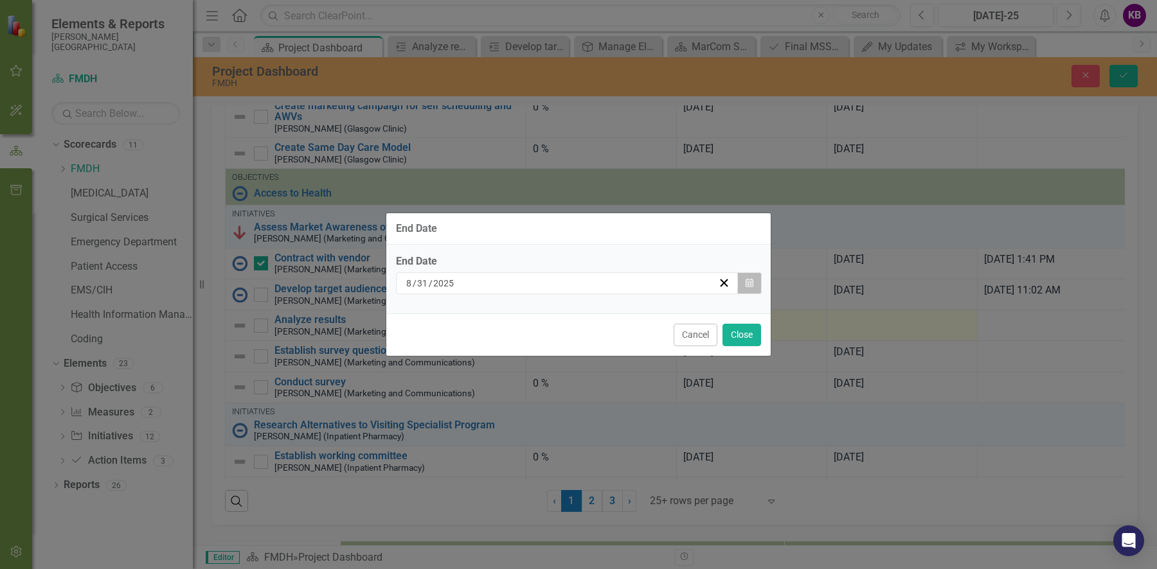
click at [754, 281] on button "Calendar" at bounding box center [749, 284] width 24 height 22
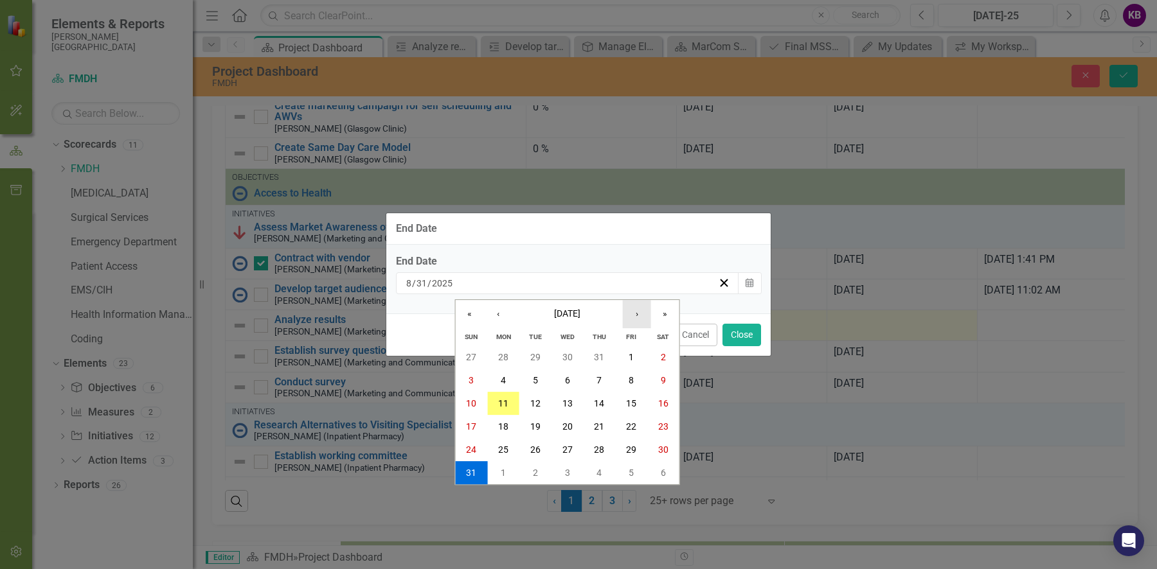
click at [640, 317] on button "›" at bounding box center [637, 314] width 28 height 28
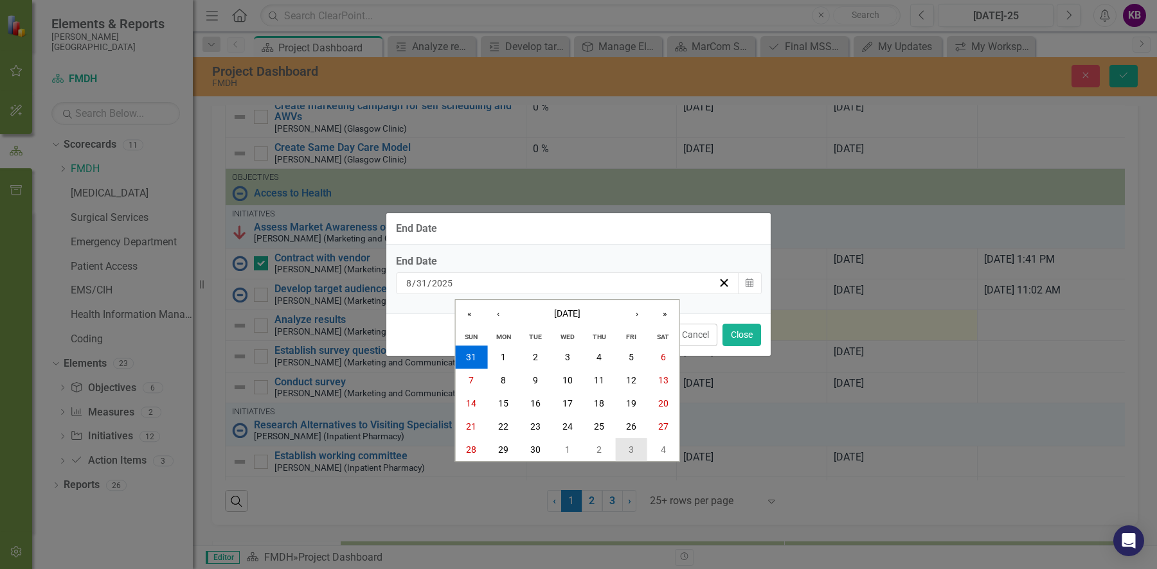
click at [627, 449] on button "3" at bounding box center [631, 449] width 32 height 23
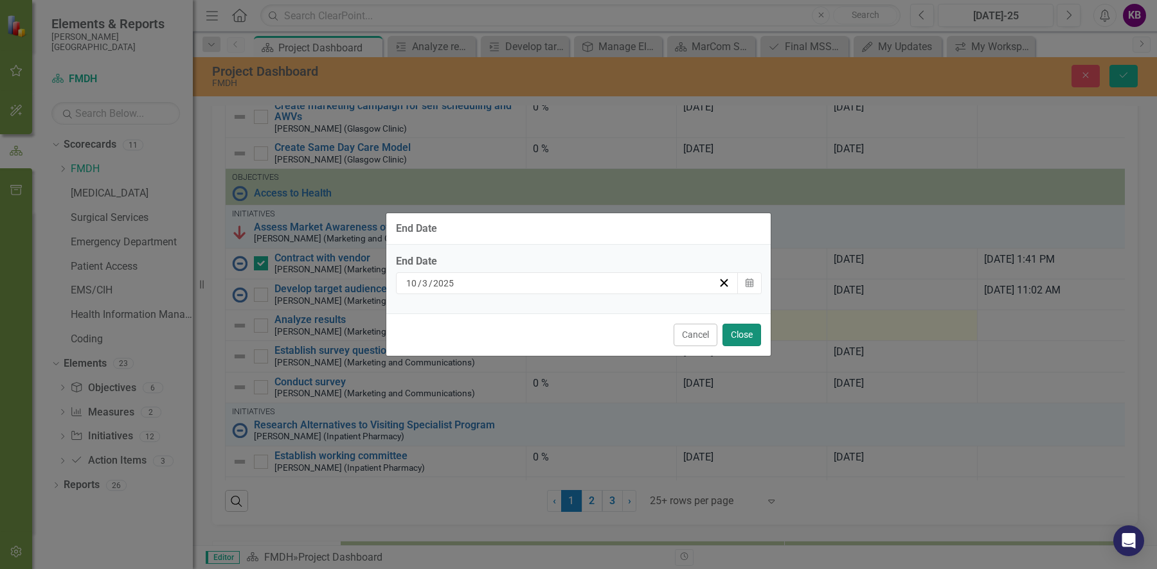
click at [748, 334] on button "Close" at bounding box center [741, 335] width 39 height 22
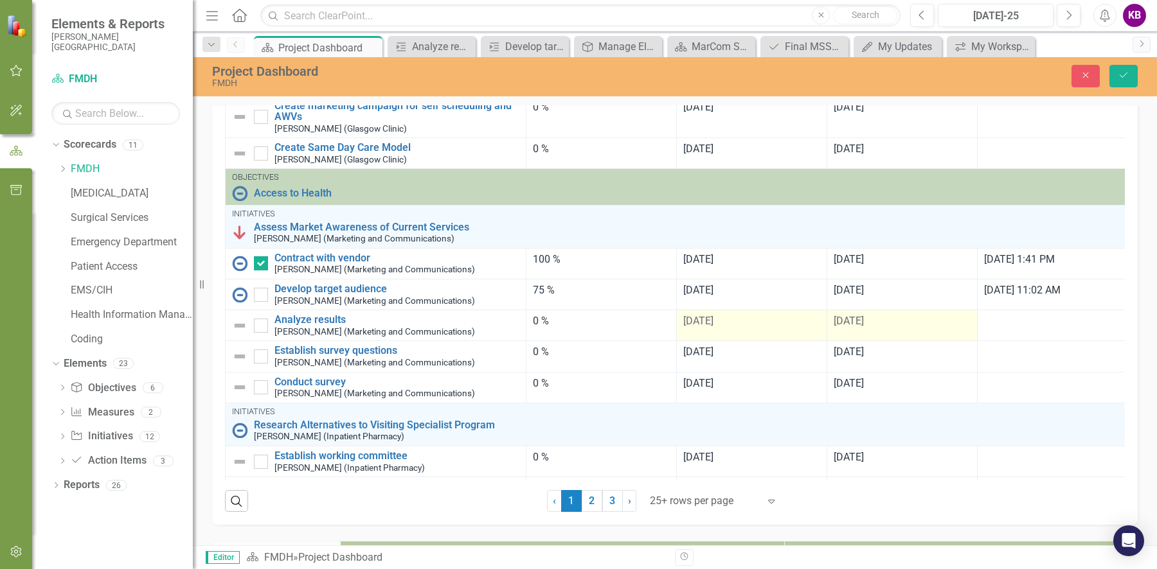
click at [695, 327] on span "[DATE]" at bounding box center [698, 321] width 30 height 12
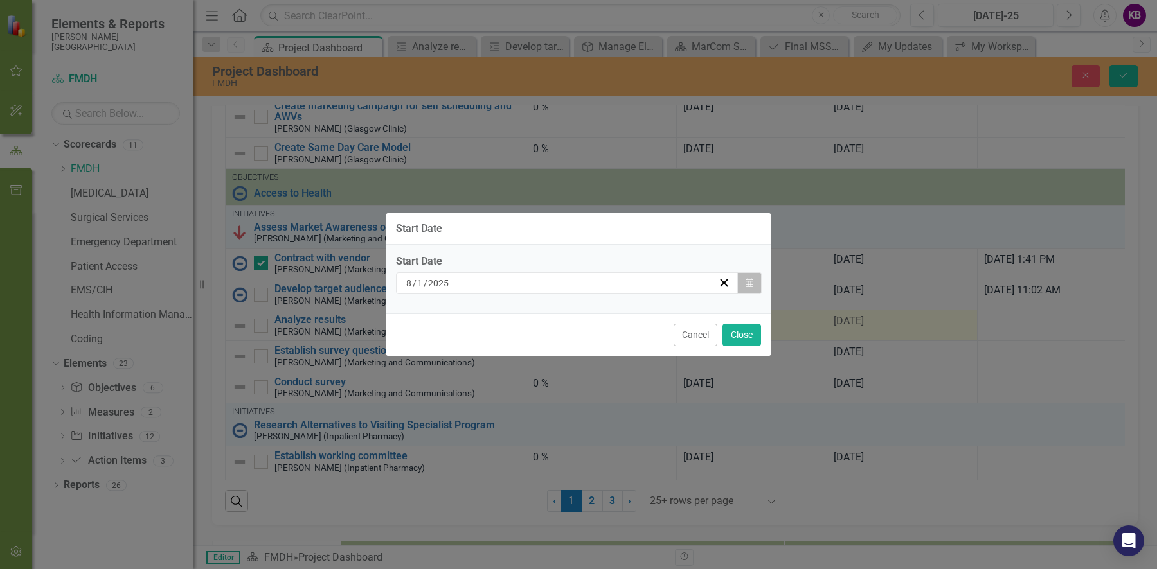
click at [746, 282] on icon "Calendar" at bounding box center [750, 283] width 8 height 9
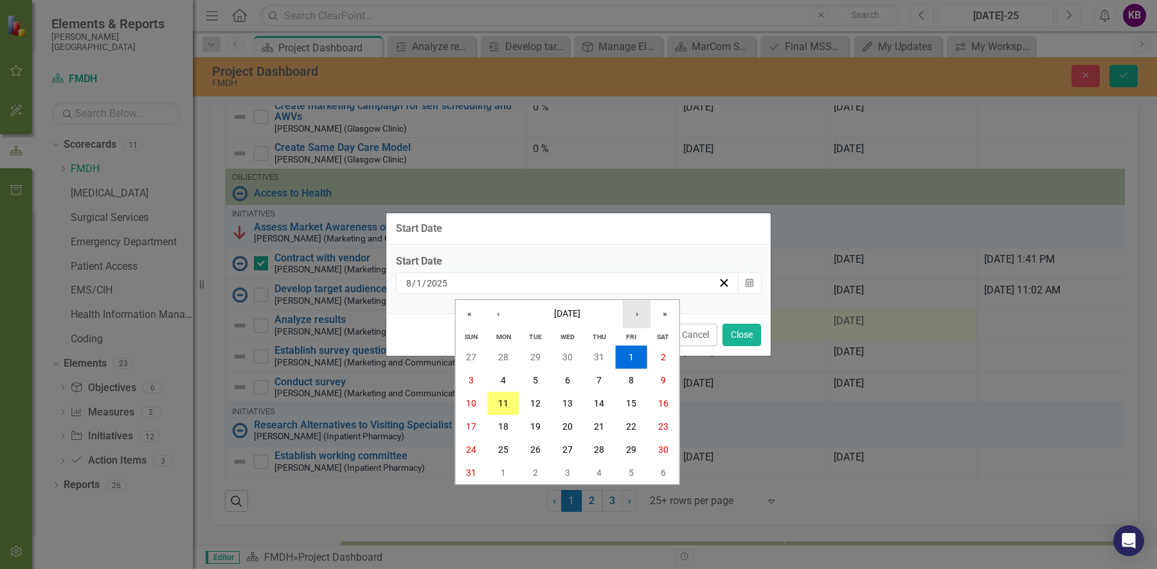
click at [643, 315] on button "›" at bounding box center [637, 314] width 28 height 28
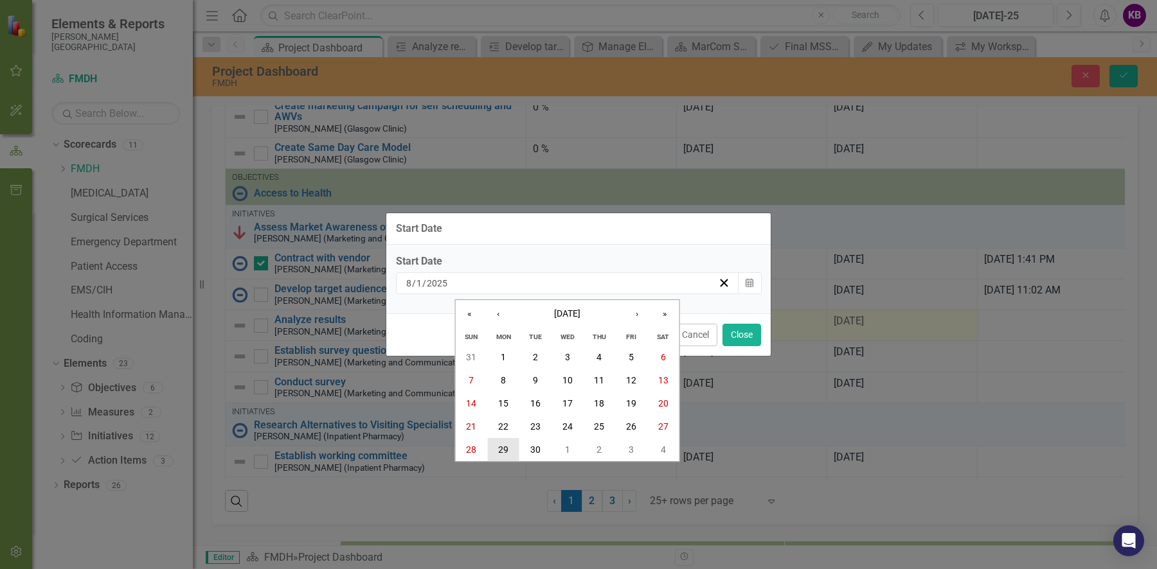
click at [506, 449] on abbr "29" at bounding box center [503, 450] width 10 height 10
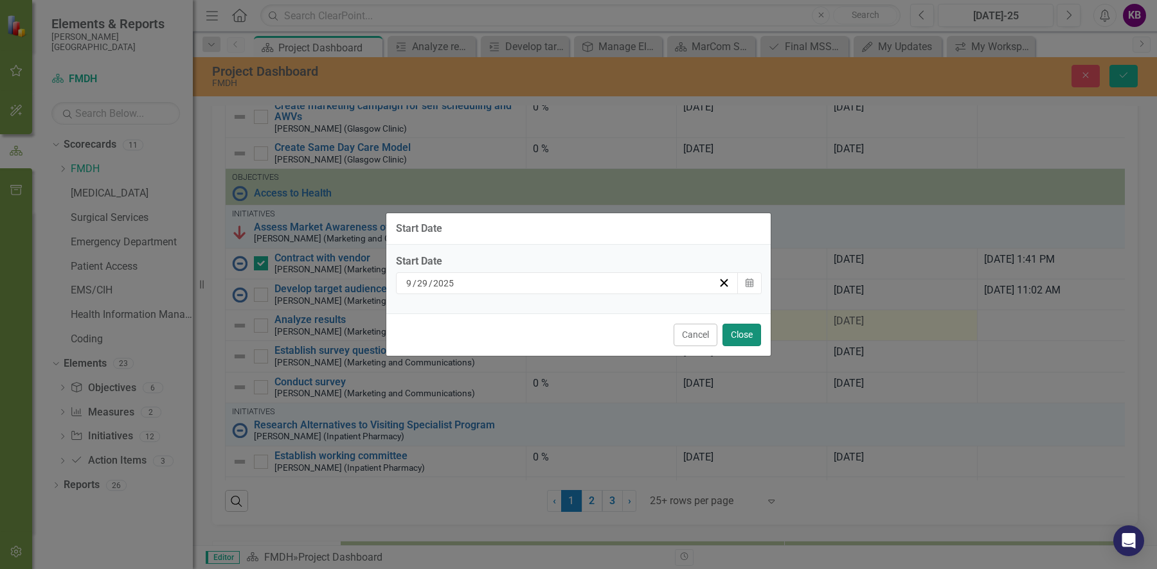
click at [746, 332] on button "Close" at bounding box center [741, 335] width 39 height 22
